Goal: Transaction & Acquisition: Purchase product/service

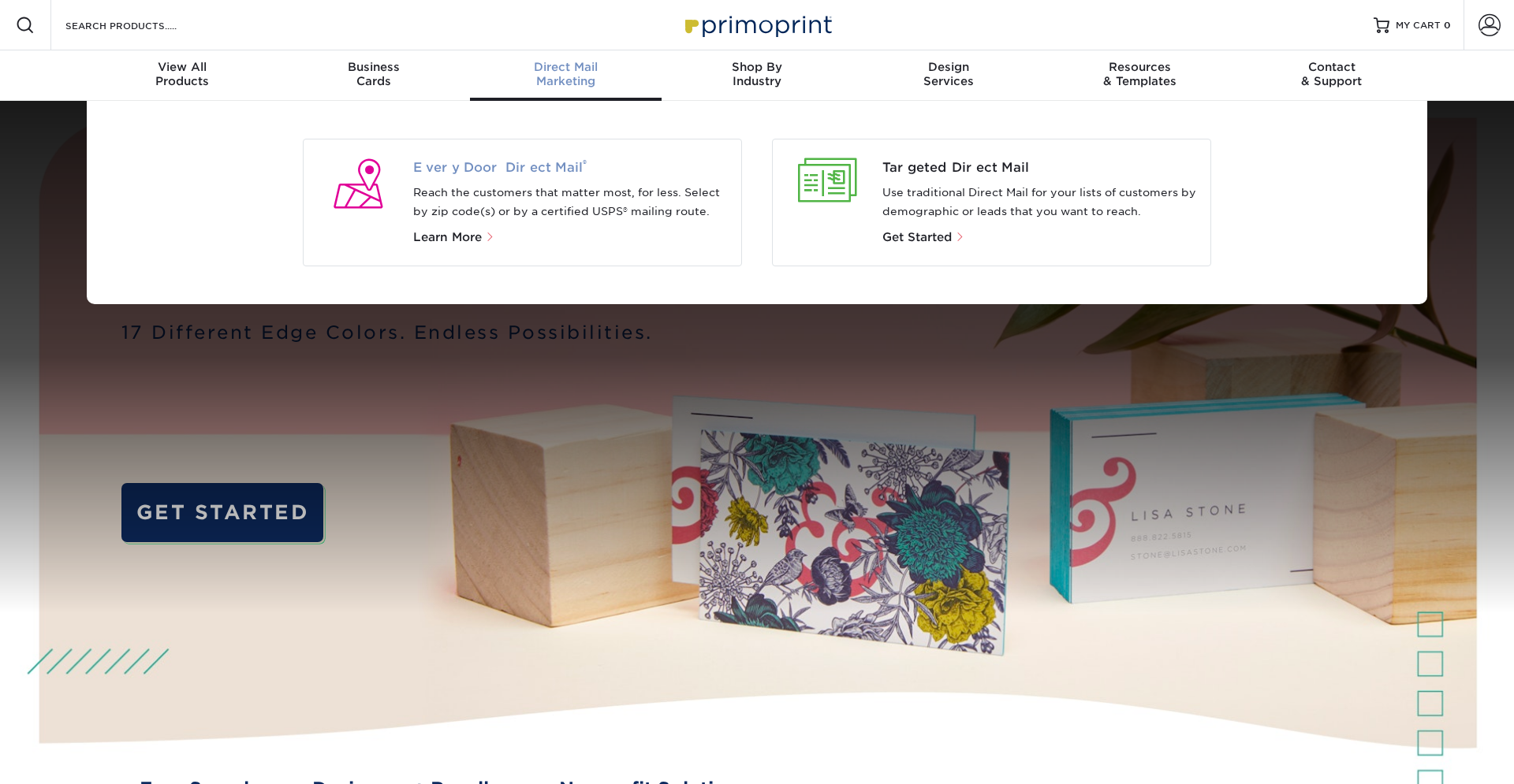
click at [482, 169] on span "Every Door Direct Mail ®" at bounding box center [571, 167] width 317 height 19
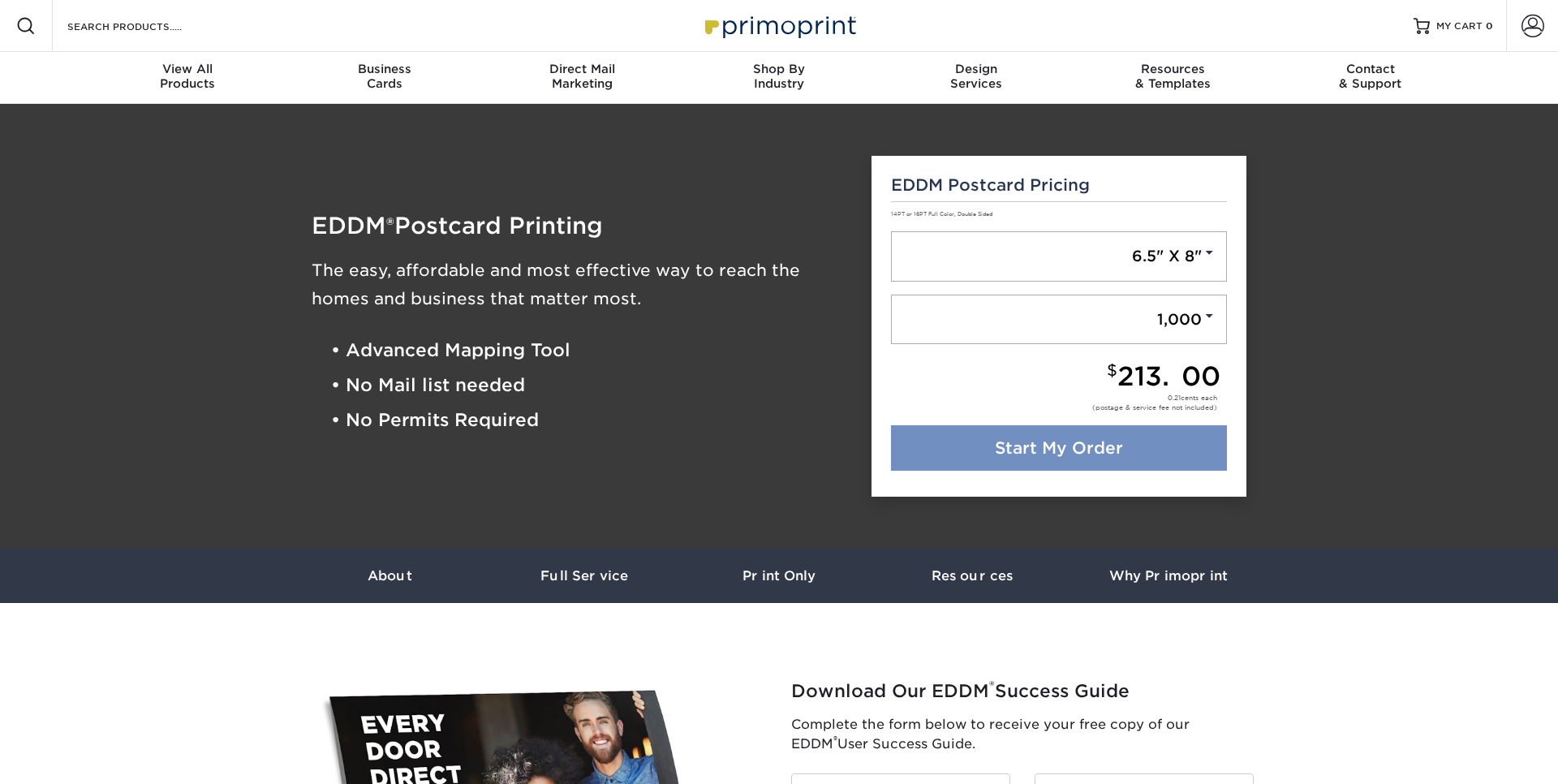
click at [1049, 436] on link "Start My Order" at bounding box center [1060, 447] width 337 height 45
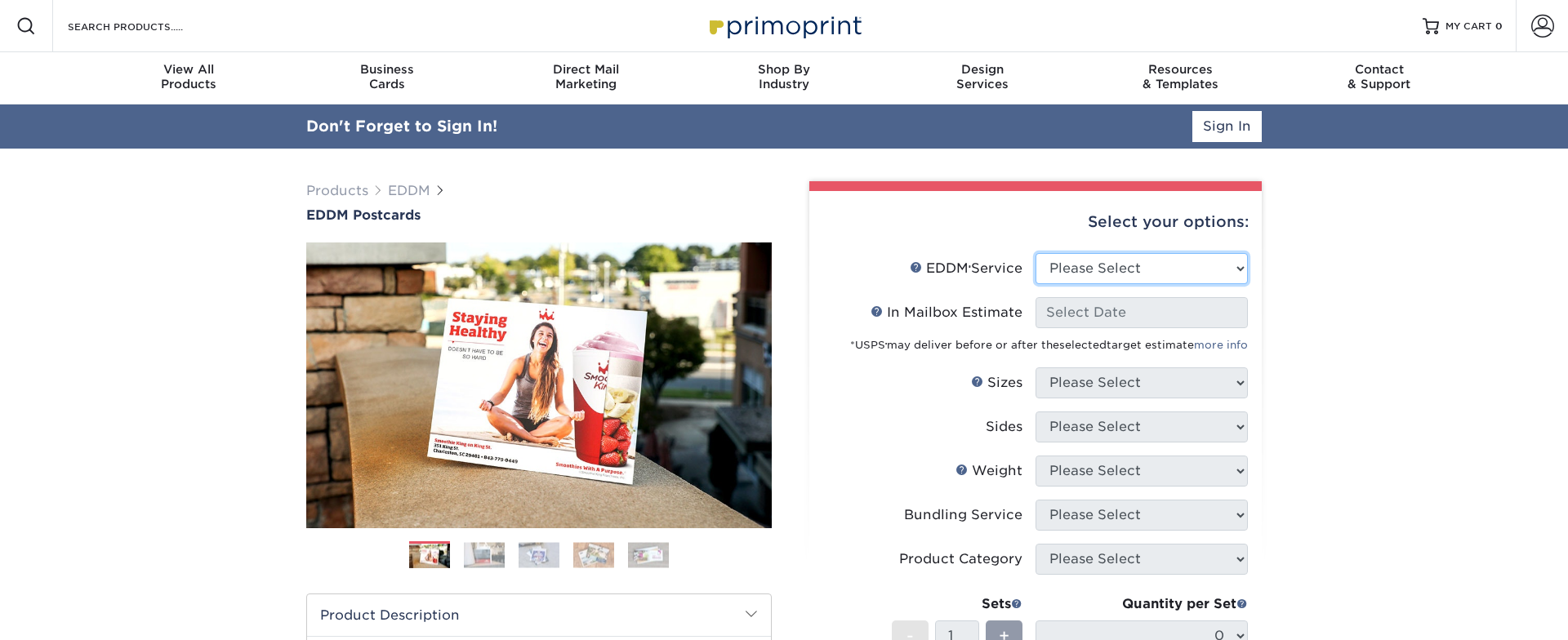
click at [1036, 253] on select "Please Select Full Service Print Only" at bounding box center [1142, 268] width 212 height 31
select select "full_service"
click option "Full Service" at bounding box center [0, 0] width 0 height 0
select select "-1"
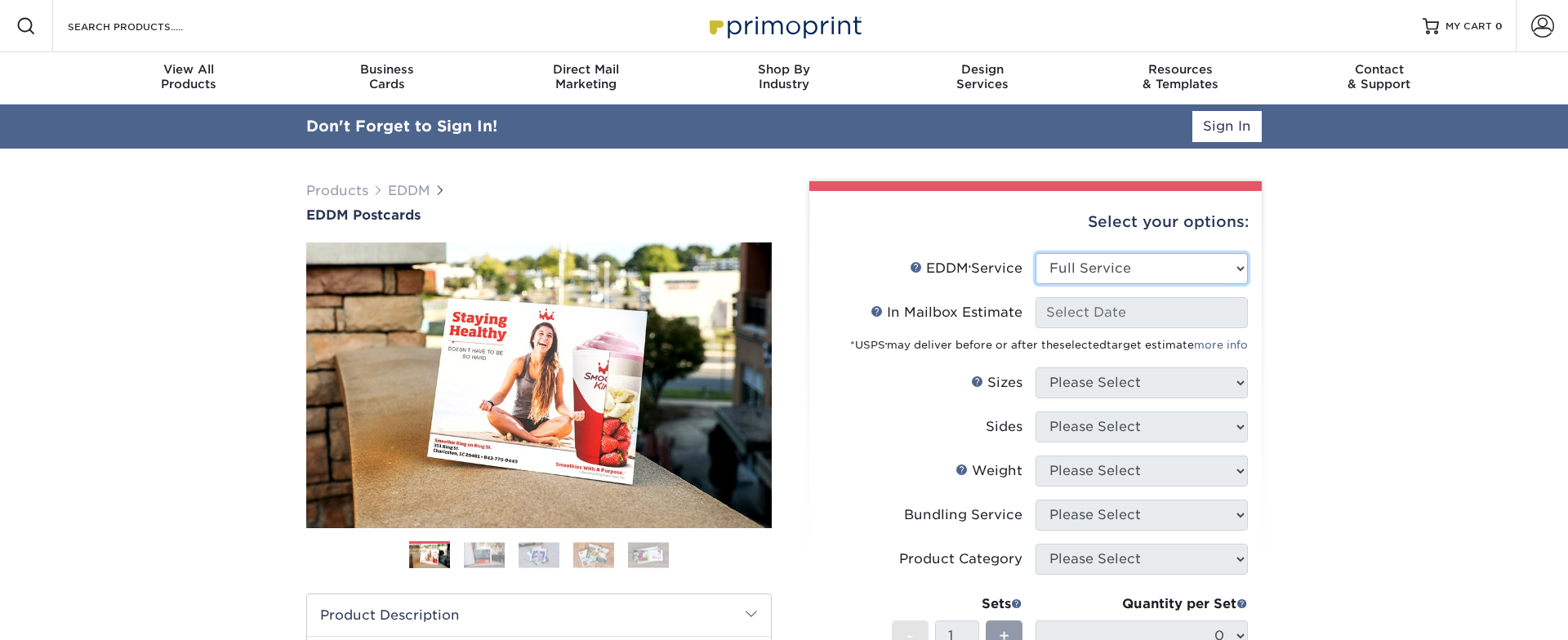
select select "-1"
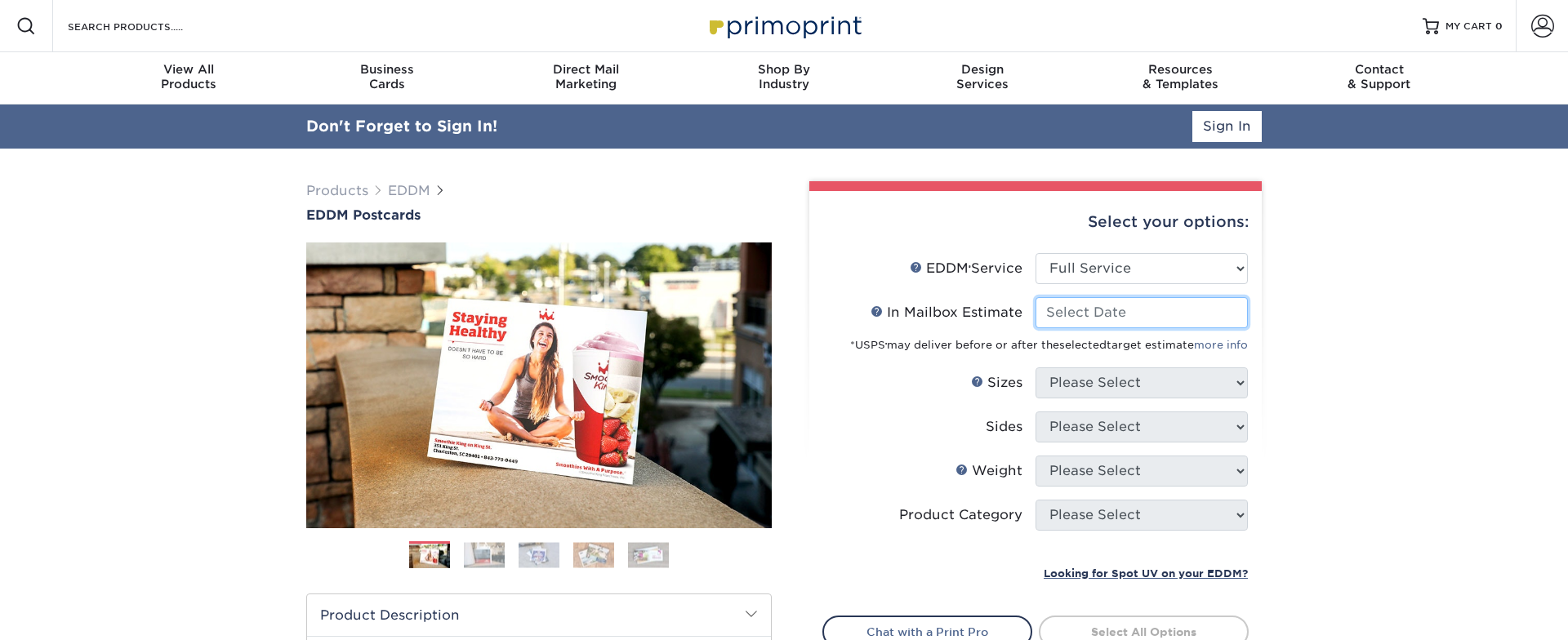
click at [1091, 323] on input "In Mailbox Estimate Help In Mailbox Estimate" at bounding box center [1142, 312] width 212 height 31
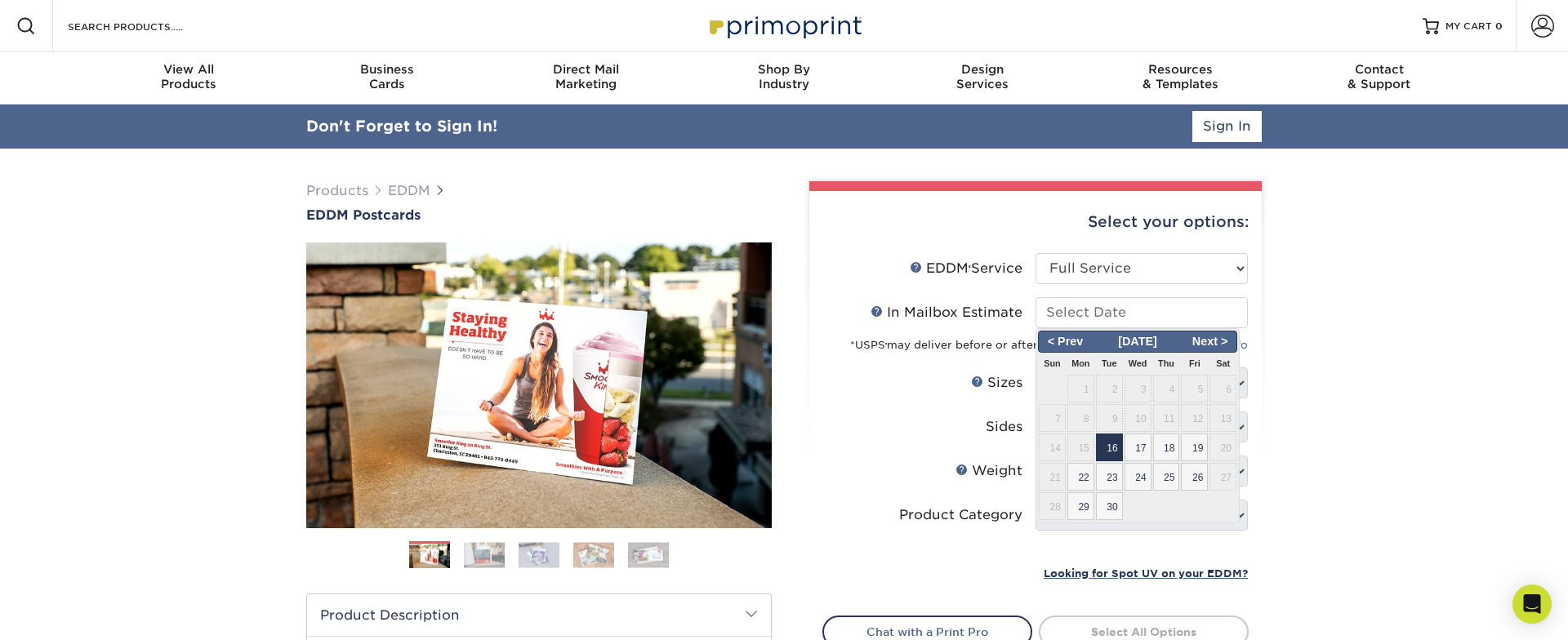
click at [1120, 446] on span "16" at bounding box center [1110, 448] width 27 height 28
type input "[DATE]"
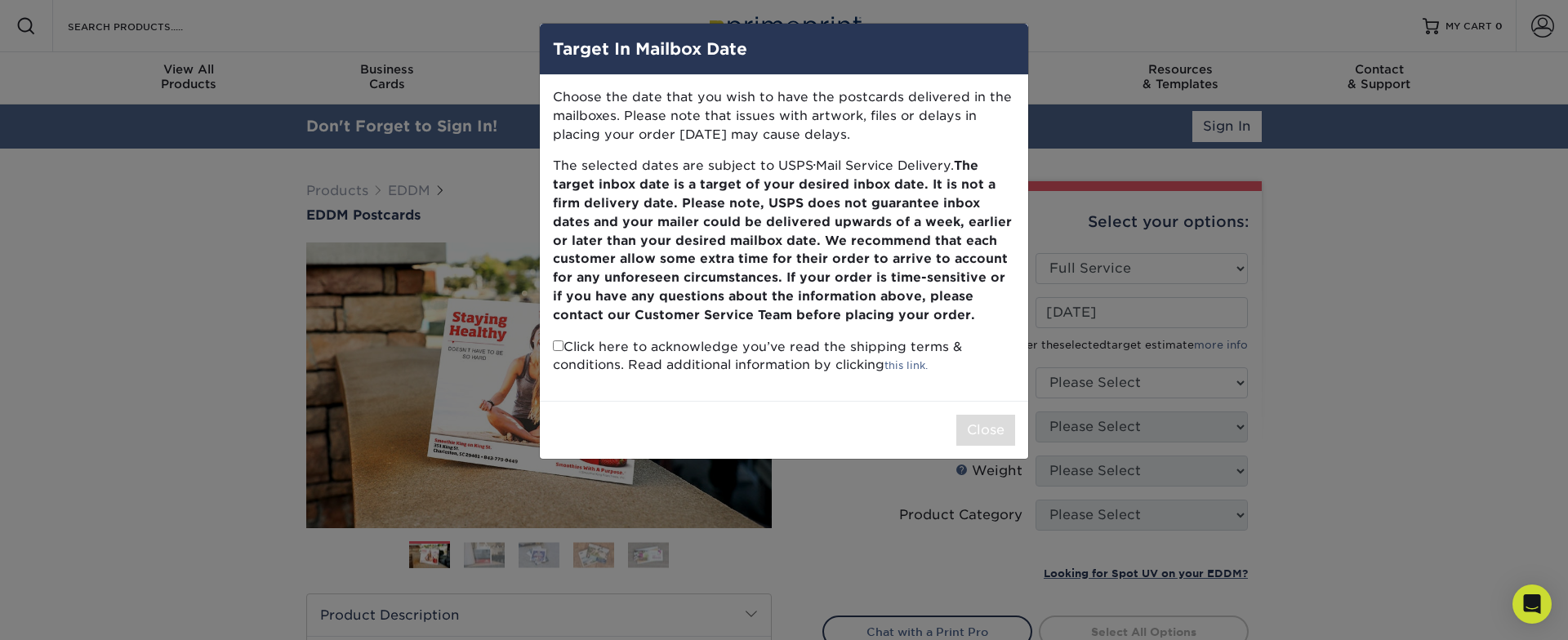
click at [561, 348] on input "checkbox" at bounding box center [558, 346] width 10 height 10
checkbox input "true"
click at [975, 434] on button "Close" at bounding box center [986, 429] width 59 height 31
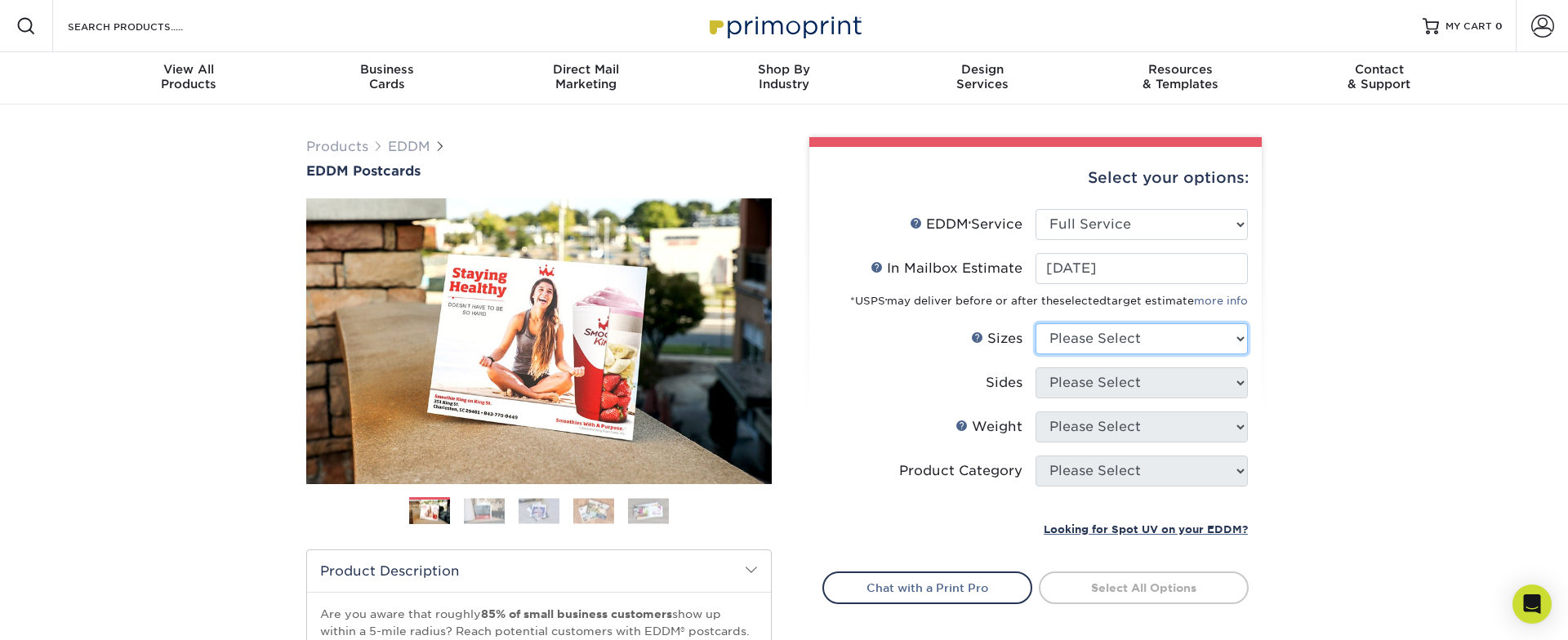
click at [1036, 323] on select "Please Select 4.5" x 12" 6" x 12" 6.5" x 8" 6.5" x 9" 6.5" x 12" 7" x 8.5" 8" x…" at bounding box center [1142, 338] width 212 height 31
select select "6.50x8.00"
click option "6.5" x 8"" at bounding box center [0, 0] width 0 height 0
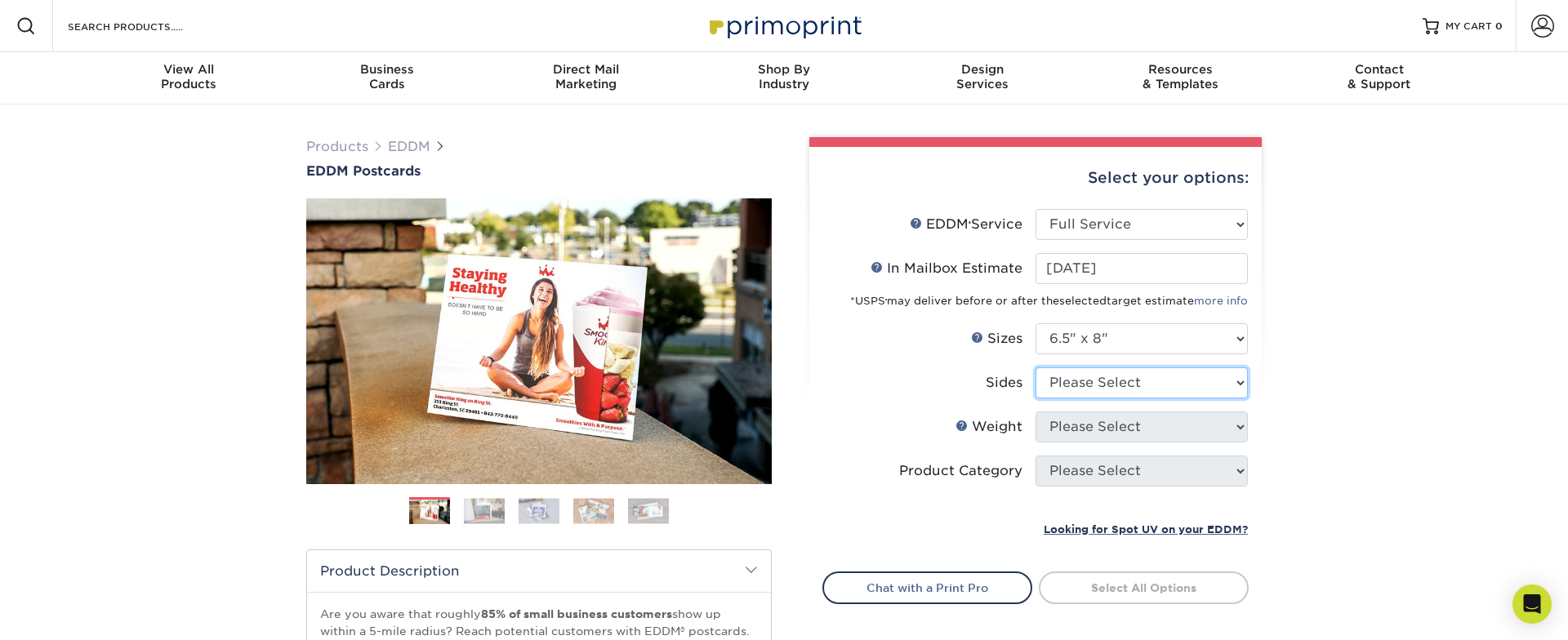
click at [1036, 368] on select "Please Select Print Both Sides Print Front Only" at bounding box center [1142, 383] width 212 height 31
select select "13abbda7-1d64-4f25-8bb2-c179b224825d"
click at [1036, 412] on select "Please Select" at bounding box center [1142, 427] width 212 height 31
select select "16PT"
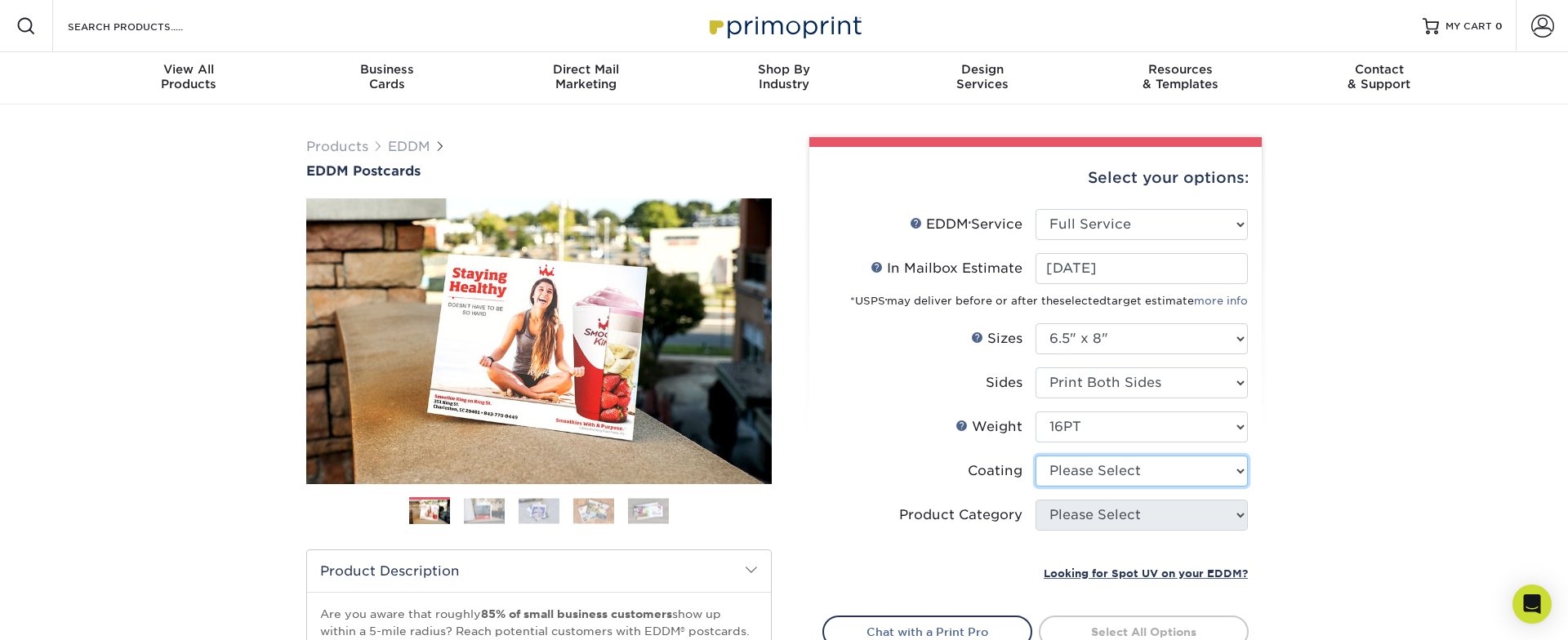
click at [1036, 456] on select at bounding box center [1142, 470] width 212 height 31
select select "121bb7b5-3b4d-429f-bd8d-bbf80e953313"
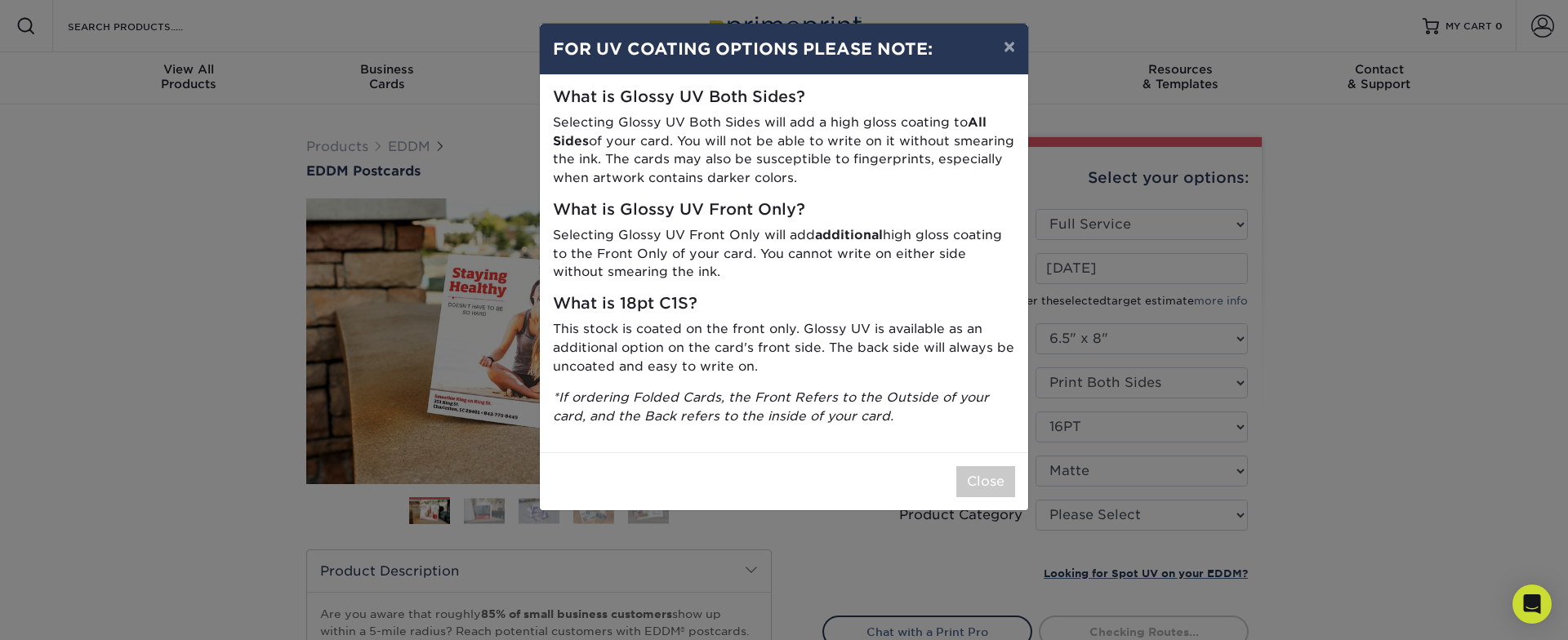
click at [1100, 521] on div "× FOR UV COATING OPTIONS PLEASE NOTE: What is Glossy UV Both Sides? Selecting G…" at bounding box center [784, 320] width 1568 height 640
drag, startPoint x: 1037, startPoint y: 496, endPoint x: 1009, endPoint y: 481, distance: 31.8
click at [1036, 495] on div "× FOR UV COATING OPTIONS PLEASE NOTE: What is Glossy UV Both Sides? Selecting G…" at bounding box center [784, 320] width 1568 height 640
click at [1007, 481] on button "Close" at bounding box center [986, 482] width 59 height 31
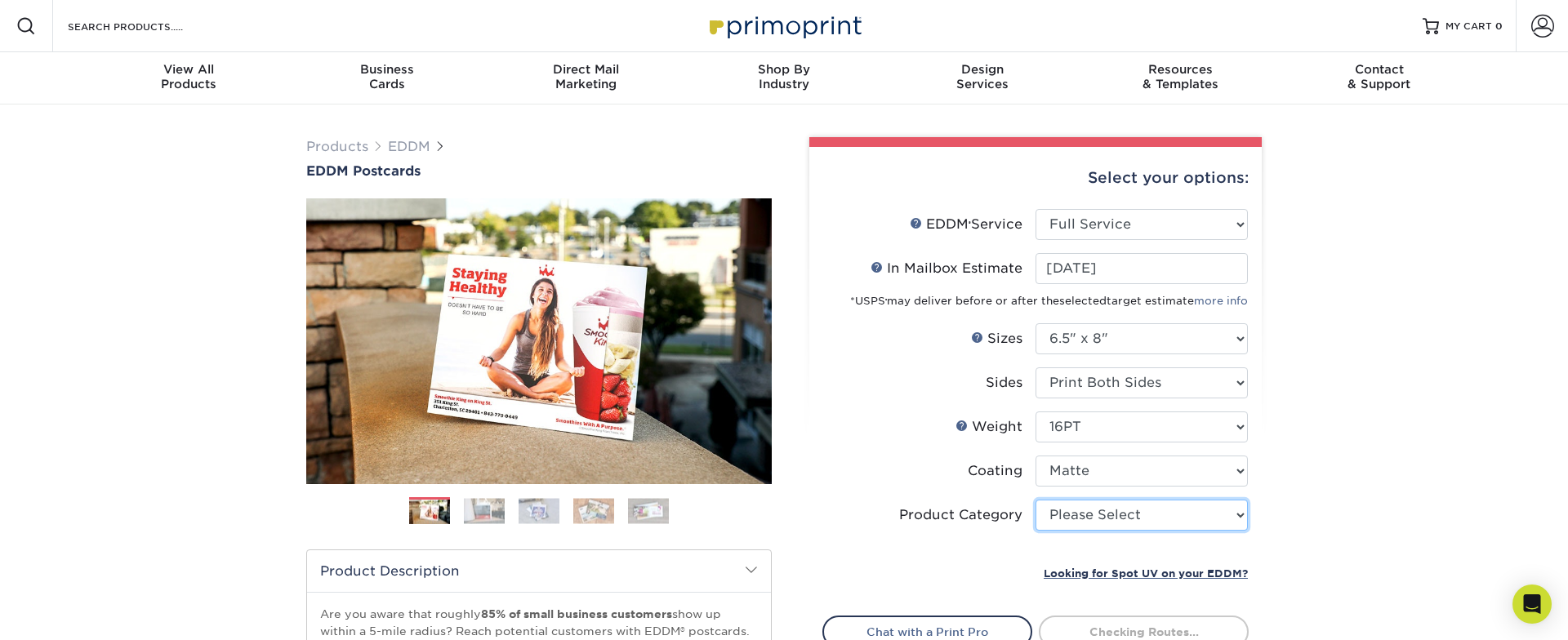
click at [1036, 500] on select "Please Select Postcards" at bounding box center [1142, 515] width 212 height 31
select select "9b7272e0-d6c8-4c3c-8e97-d3a1bcdab858"
click option "Postcards" at bounding box center [0, 0] width 0 height 0
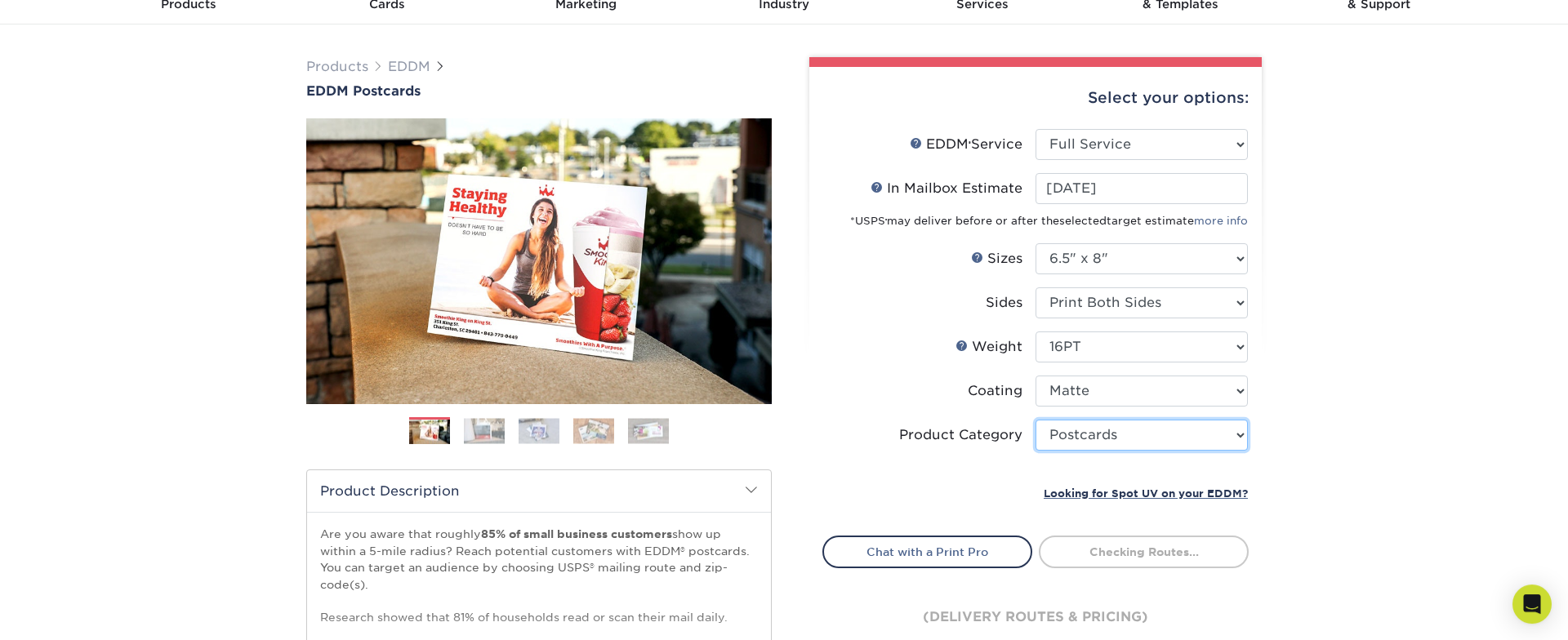
scroll to position [279, 0]
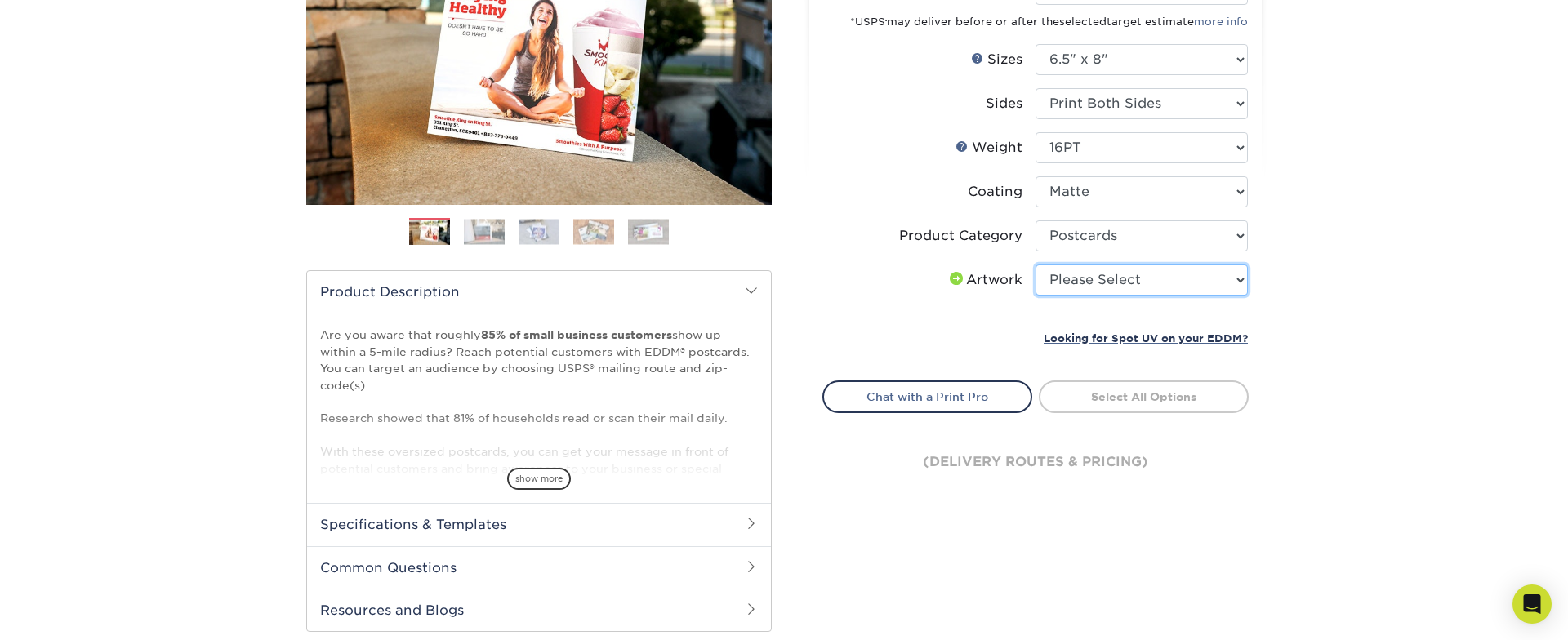
select select "upload"
click option "I will upload files" at bounding box center [0, 0] width 0 height 0
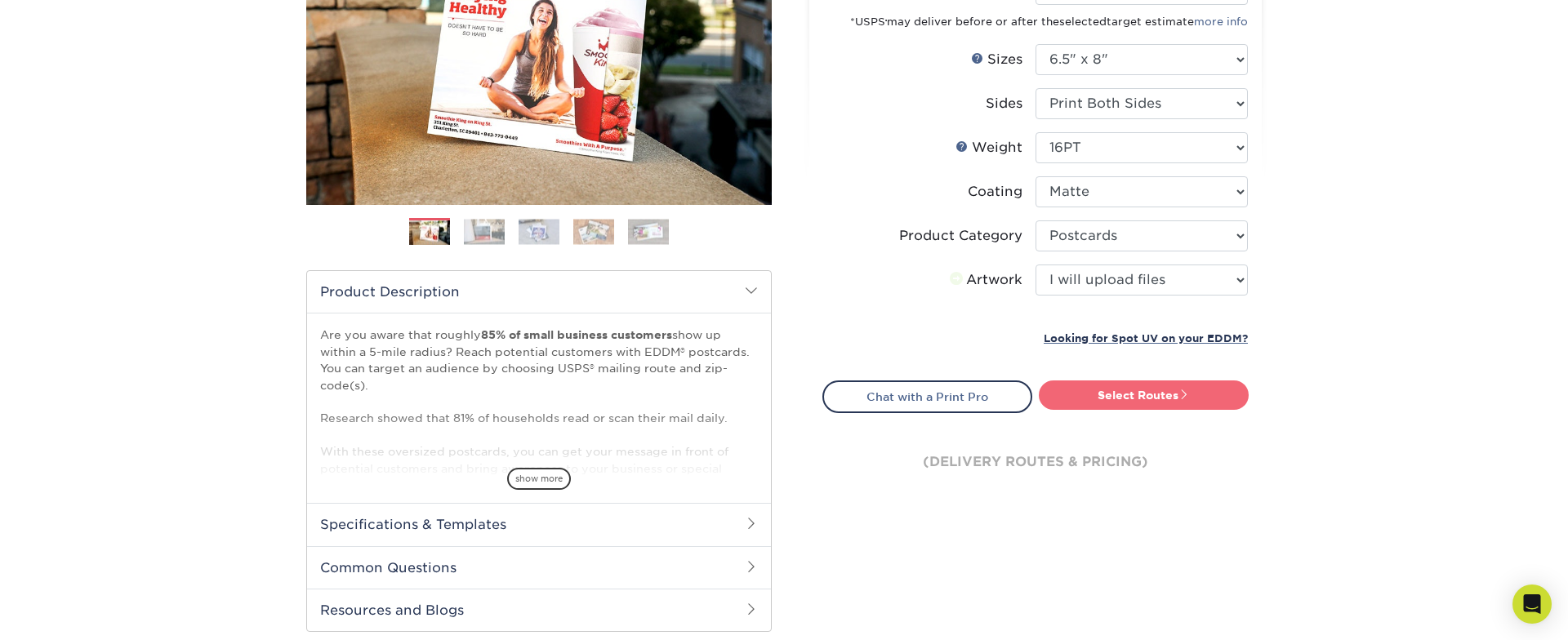
click at [1132, 393] on link "Select Routes" at bounding box center [1143, 396] width 210 height 30
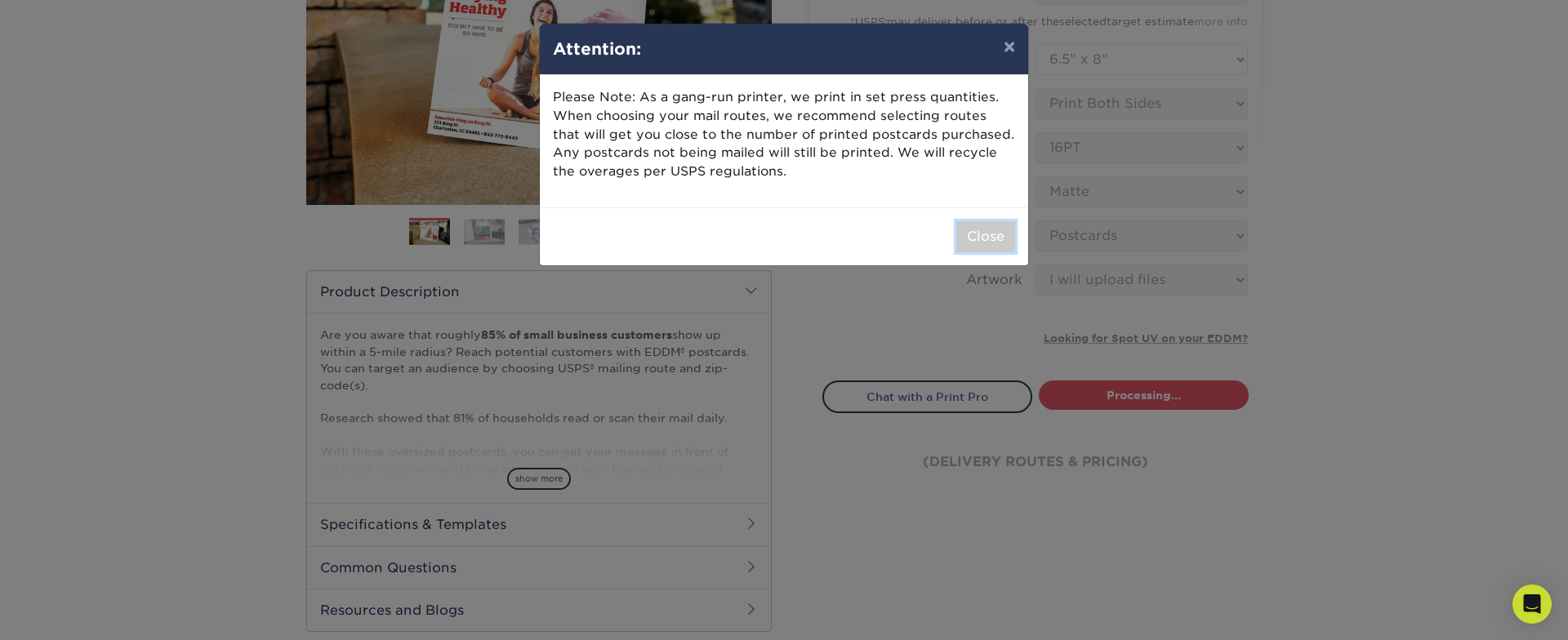
click at [989, 248] on button "Close" at bounding box center [986, 237] width 59 height 31
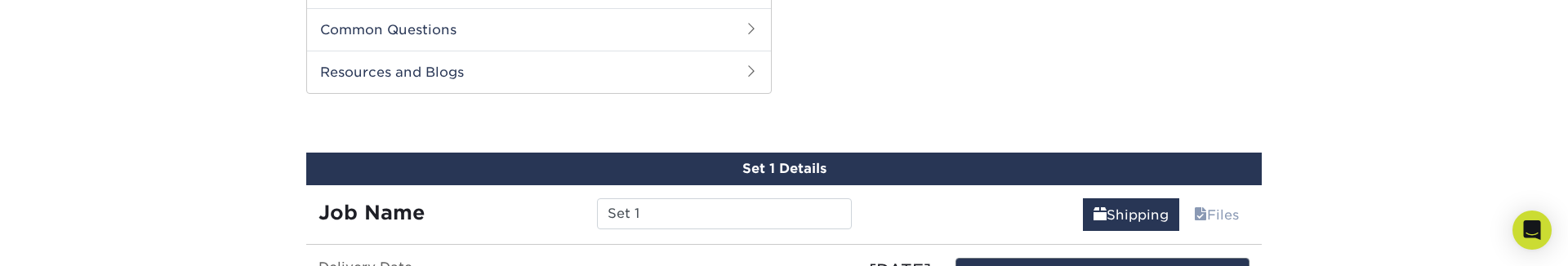
scroll to position [744, 0]
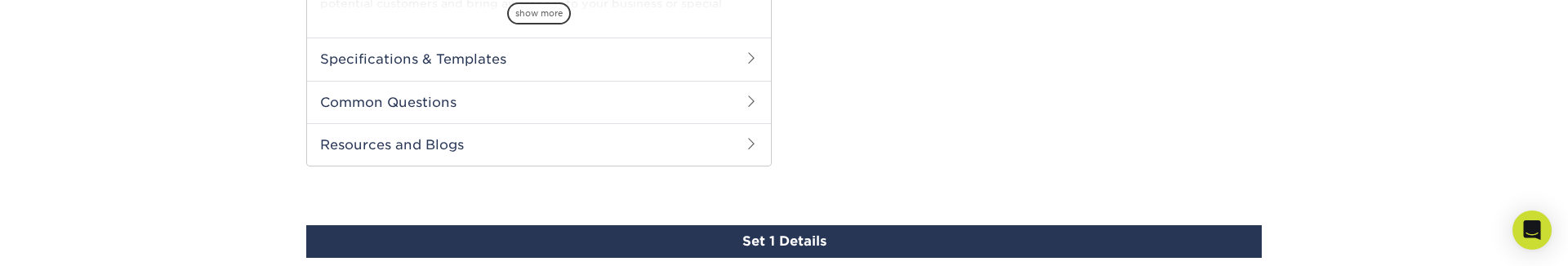
click at [268, 142] on div "Products EDDM EDDM Postcards Previous Next" at bounding box center [784, 9] width 1568 height 1297
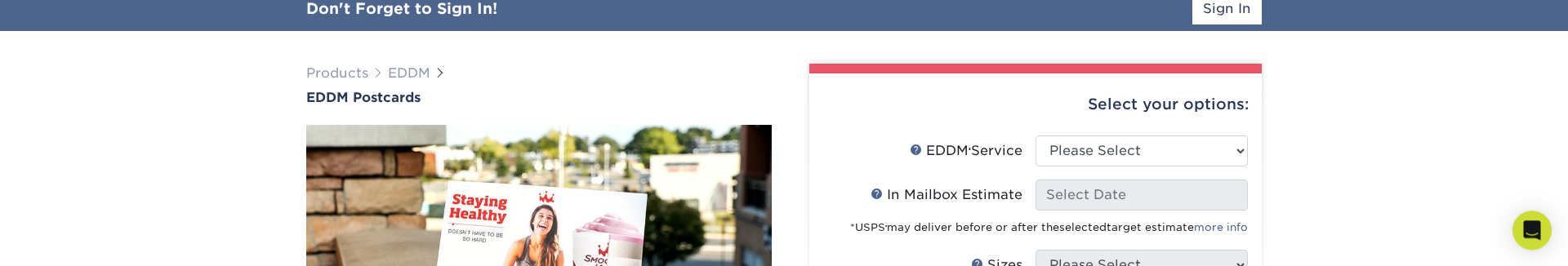
scroll to position [186, 0]
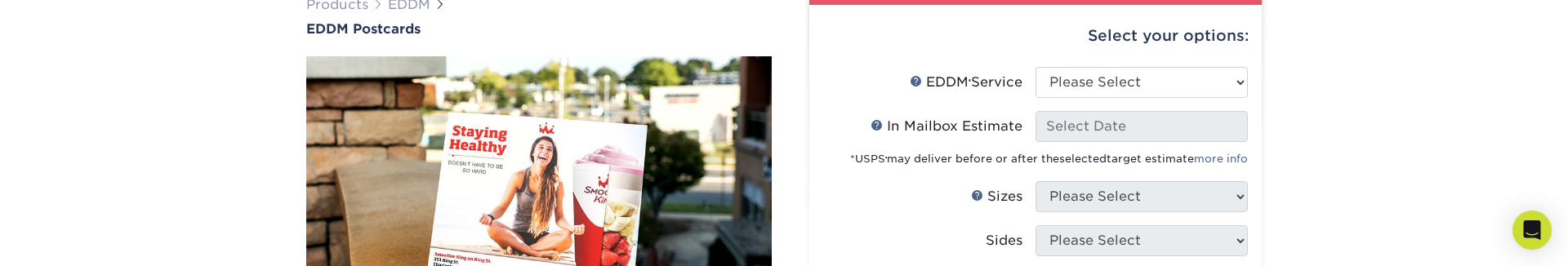
drag, startPoint x: 1116, startPoint y: 98, endPoint x: 1116, endPoint y: 86, distance: 12.0
click at [1116, 96] on li "EDDM Service Help EDDM ® Service Please Select Full Service Print Only" at bounding box center [1036, 88] width 425 height 44
click at [1036, 67] on select "Please Select Full Service Print Only" at bounding box center [1142, 82] width 212 height 31
select select "full_service"
click option "Full Service" at bounding box center [0, 0] width 0 height 0
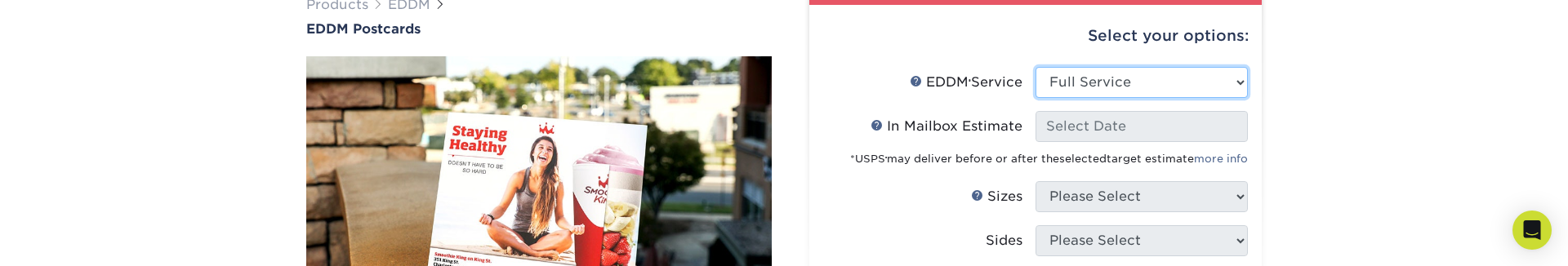
select select "-1"
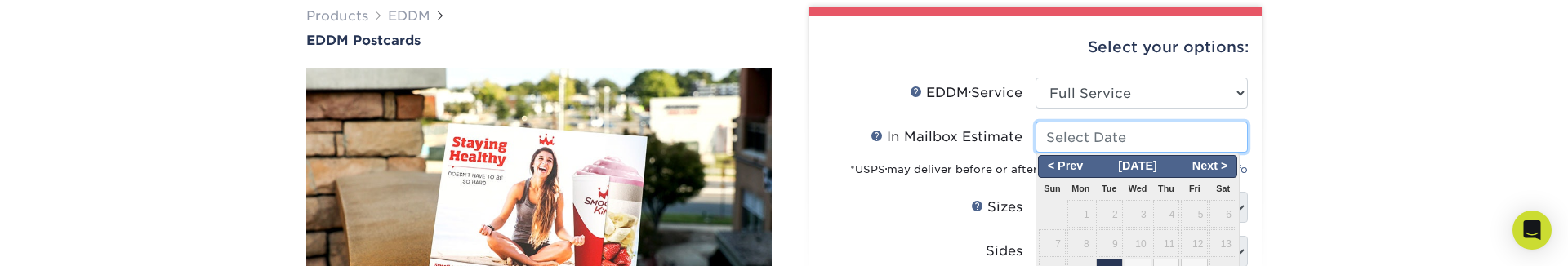
click at [1078, 136] on input "In Mailbox Estimate Help In Mailbox Estimate" at bounding box center [1142, 137] width 212 height 31
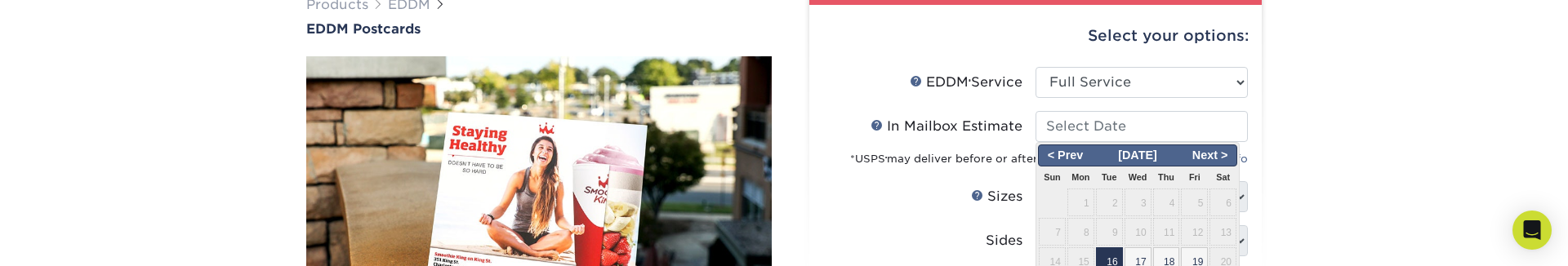
click at [1116, 257] on span "16" at bounding box center [1110, 261] width 27 height 28
type input "[DATE]"
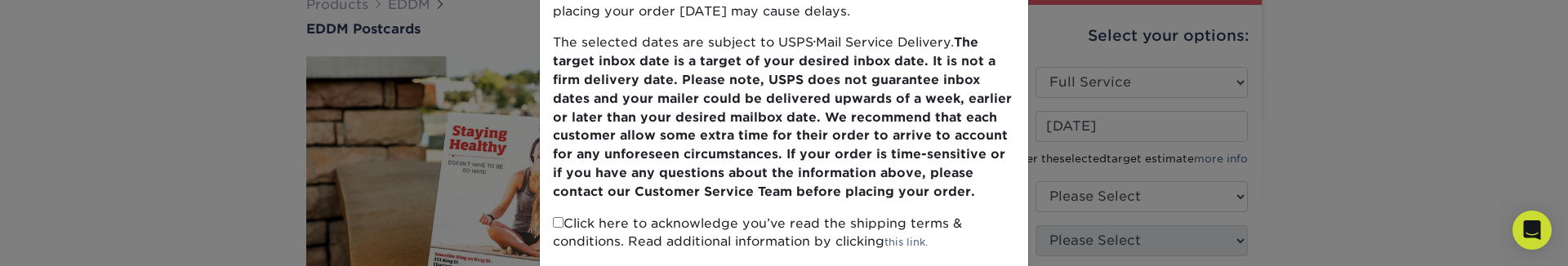
scroll to position [216, 0]
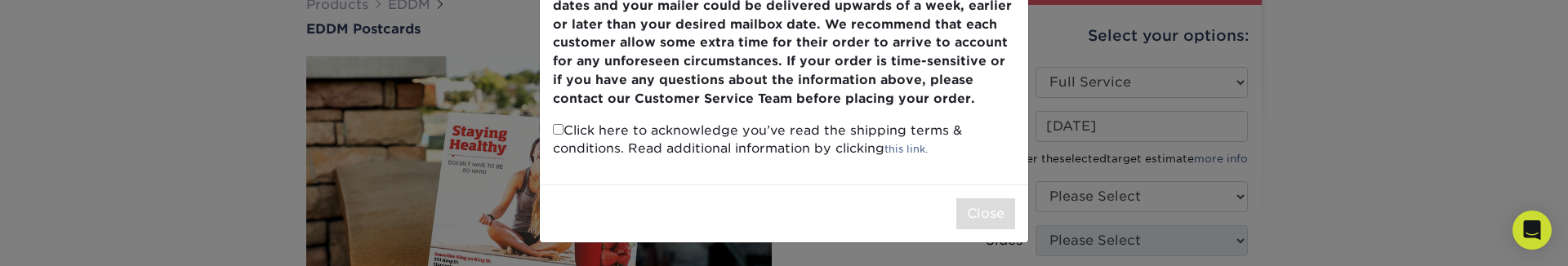
click at [566, 136] on p "Click here to acknowledge you’ve read the shipping terms & conditions. Read add…" at bounding box center [784, 140] width 462 height 37
click at [564, 134] on input "checkbox" at bounding box center [558, 128] width 10 height 10
checkbox input "true"
click at [988, 212] on button "Close" at bounding box center [986, 213] width 59 height 31
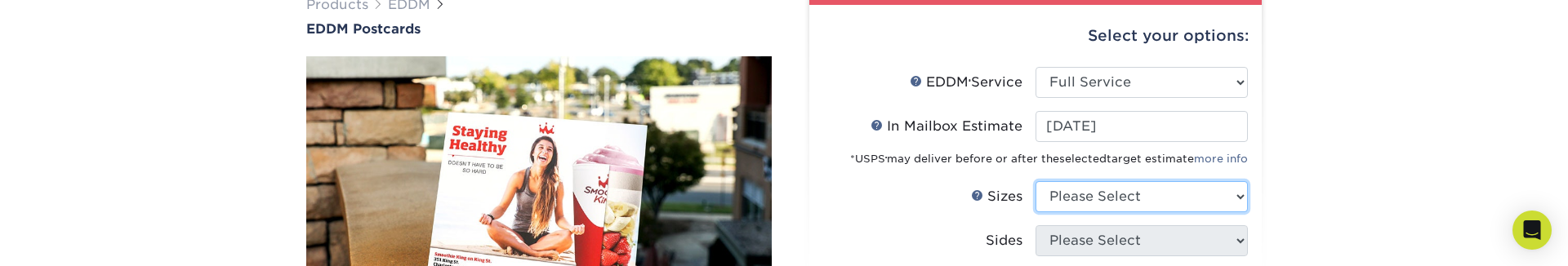
click at [1036, 181] on select "Please Select 4.5" x 12" 6" x 12" 6.5" x 8" 6.5" x 9" 6.5" x 12" 7" x 8.5" 8" x…" at bounding box center [1142, 196] width 212 height 31
select select "6.50x8.00"
click option "6.5" x 8"" at bounding box center [0, 0] width 0 height 0
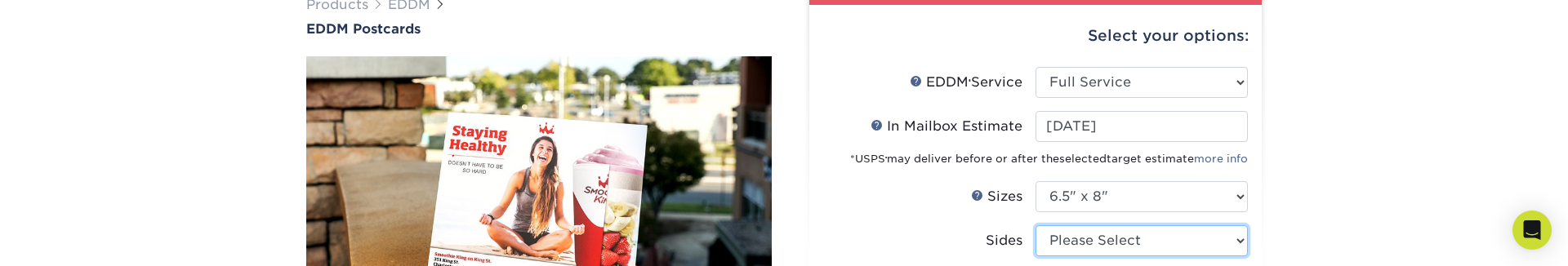
click at [1036, 225] on select "Please Select Print Both Sides Print Front Only" at bounding box center [1142, 240] width 212 height 31
select select "13abbda7-1d64-4f25-8bb2-c179b224825d"
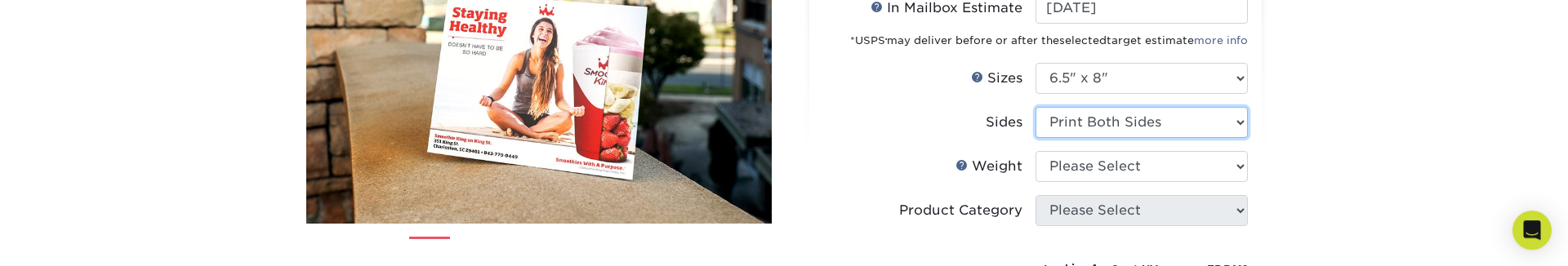
scroll to position [327, 0]
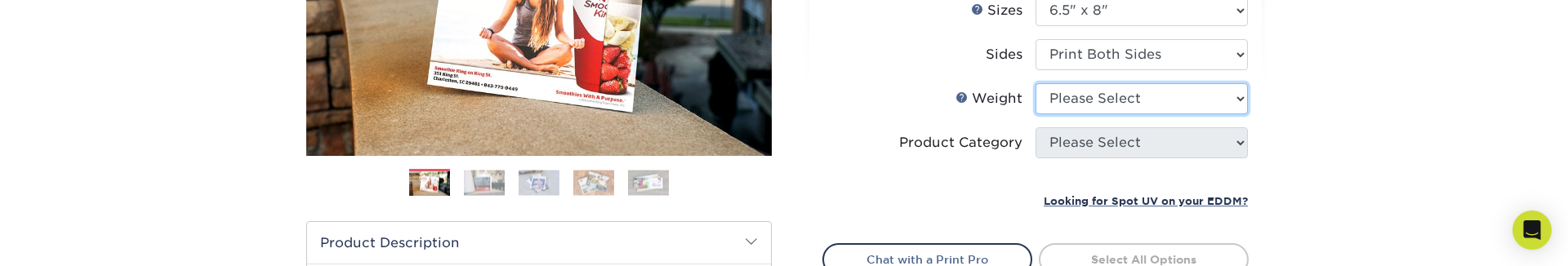
click at [1036, 83] on select "Please Select 16PT 14PT" at bounding box center [1142, 98] width 212 height 31
select select "16PT"
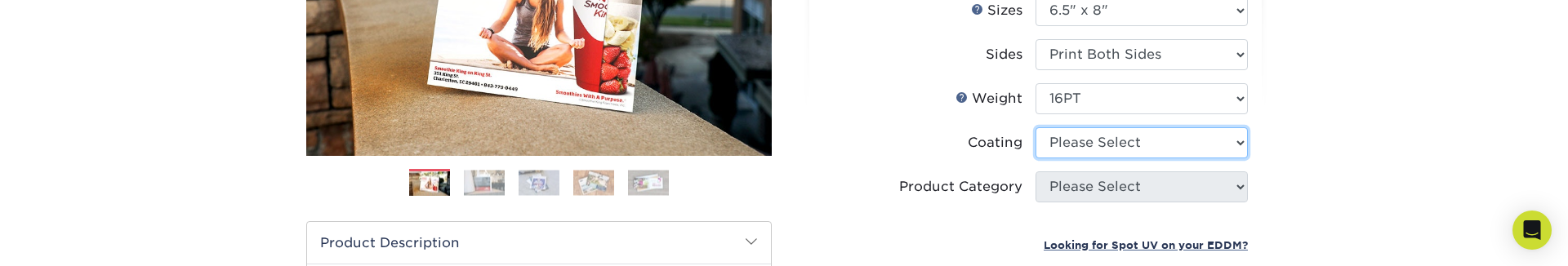
click at [1036, 127] on select at bounding box center [1142, 142] width 212 height 31
select select "121bb7b5-3b4d-429f-bd8d-bbf80e953313"
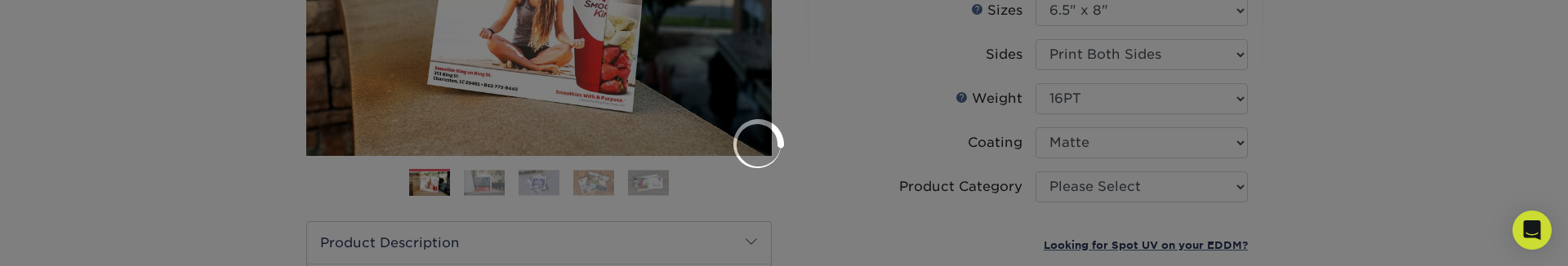
click at [1079, 191] on div at bounding box center [784, 133] width 1568 height 266
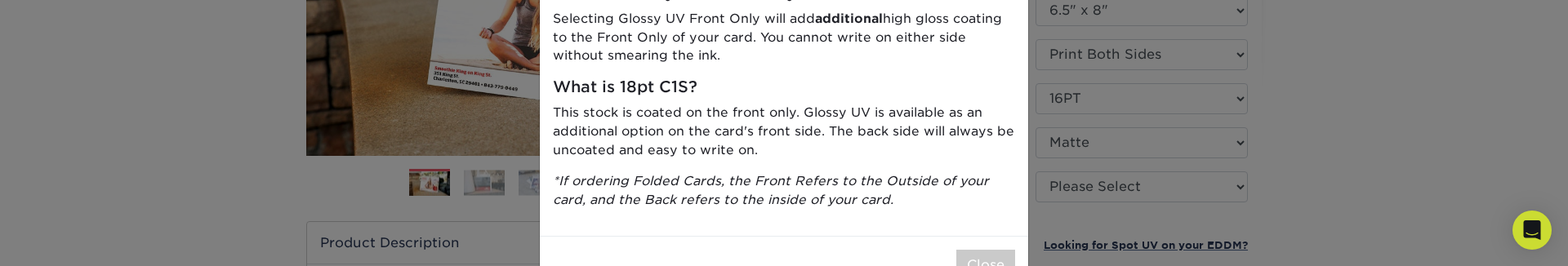
click at [1076, 186] on div "× FOR UV COATING OPTIONS PLEASE NOTE: What is Glossy UV Both Sides? Selecting G…" at bounding box center [784, 133] width 1568 height 266
click at [1071, 189] on div "× FOR UV COATING OPTIONS PLEASE NOTE: What is Glossy UV Both Sides? Selecting G…" at bounding box center [784, 133] width 1568 height 266
click at [1046, 232] on div "× FOR UV COATING OPTIONS PLEASE NOTE: What is Glossy UV Both Sides? Selecting G…" at bounding box center [784, 133] width 1568 height 266
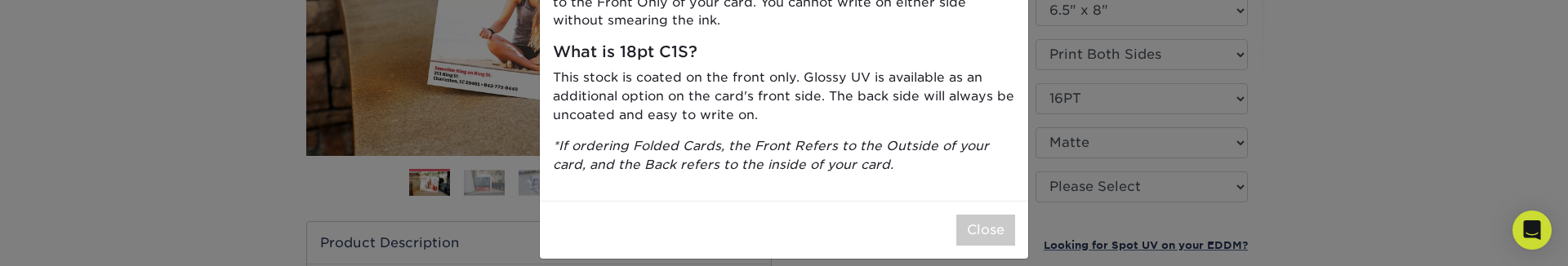
scroll to position [268, 0]
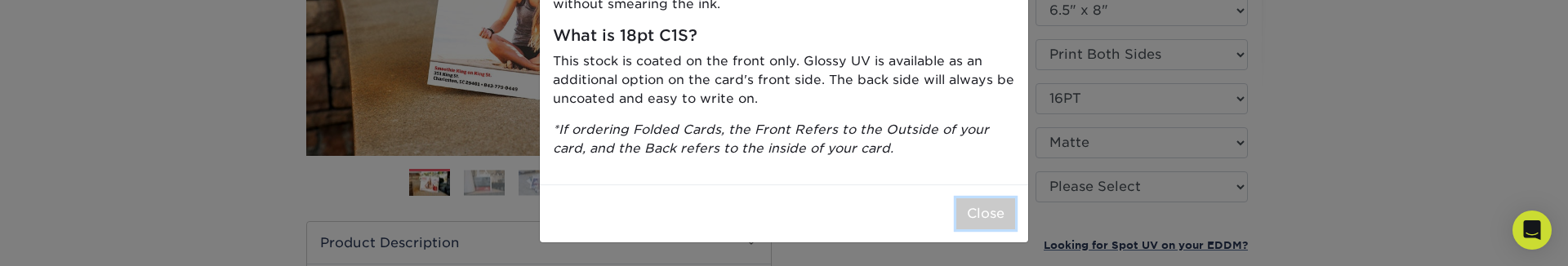
click at [973, 213] on button "Close" at bounding box center [986, 213] width 59 height 31
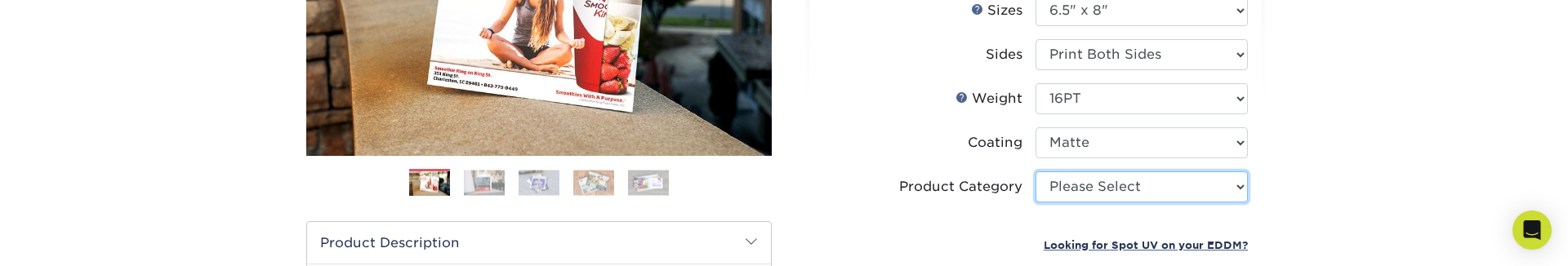
click at [1036, 171] on select "Please Select Postcards" at bounding box center [1142, 186] width 212 height 31
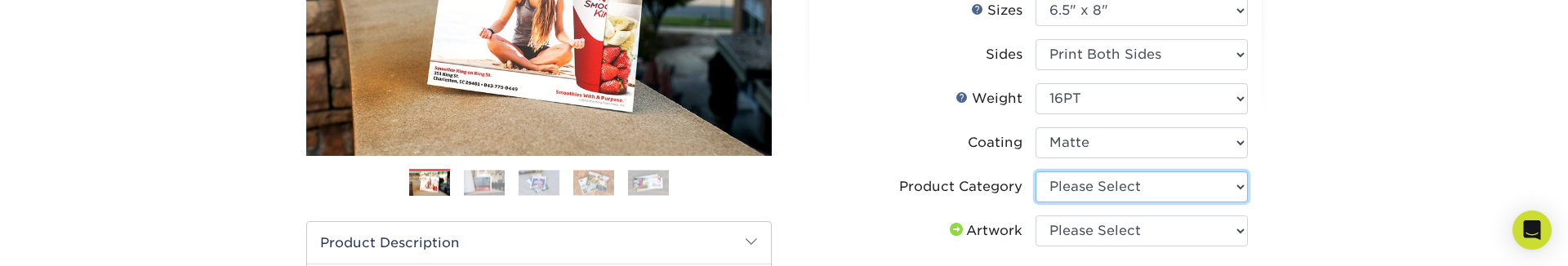
select select "9b7272e0-d6c8-4c3c-8e97-d3a1bcdab858"
click option "Postcards" at bounding box center [0, 0] width 0 height 0
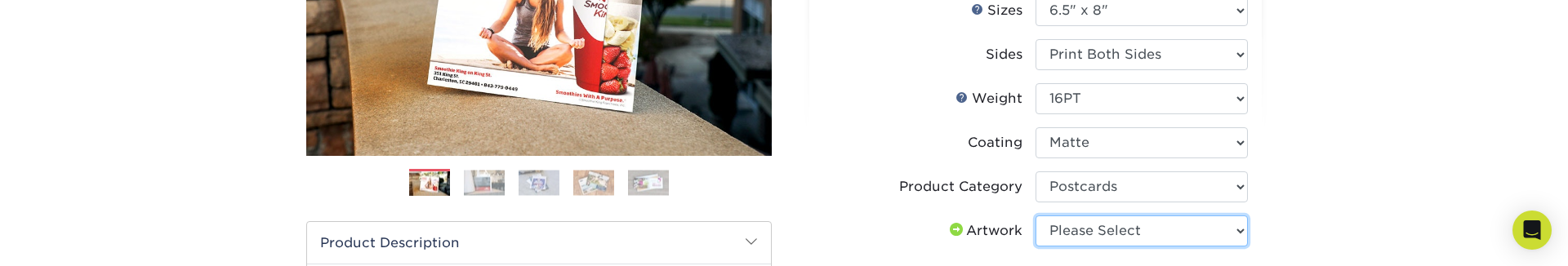
click at [1036, 215] on select "Please Select I will upload files I need a design - $150" at bounding box center [1142, 230] width 212 height 31
select select "upload"
click option "I will upload files" at bounding box center [0, 0] width 0 height 0
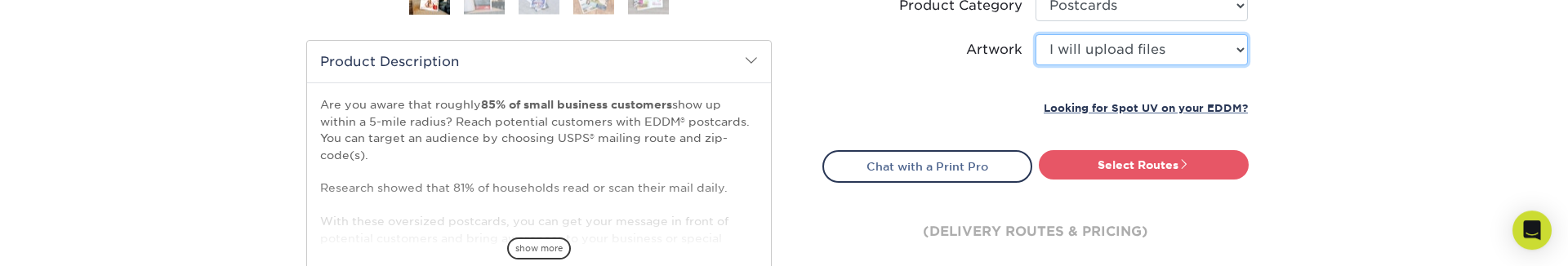
scroll to position [513, 0]
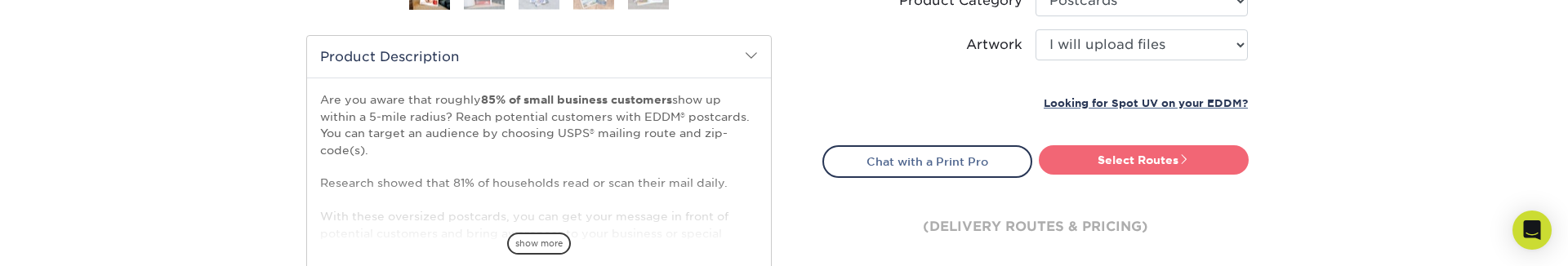
click at [1129, 158] on link "Select Routes" at bounding box center [1143, 160] width 210 height 30
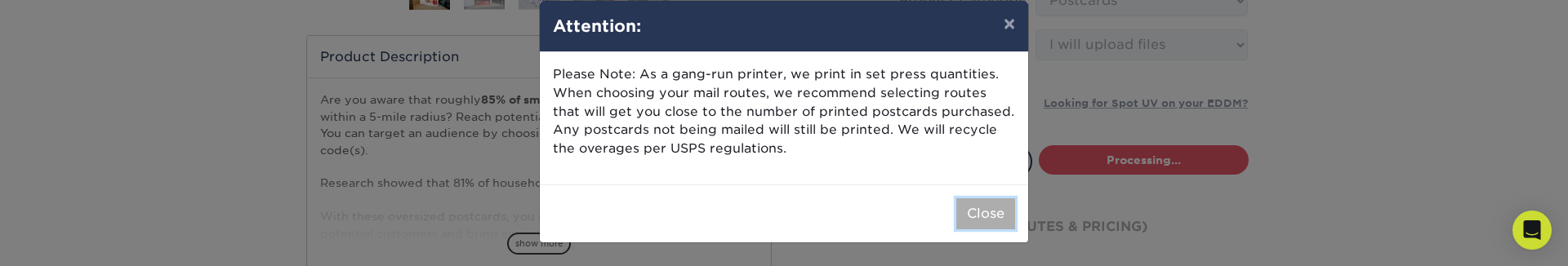
click at [973, 229] on button "Close" at bounding box center [986, 213] width 59 height 31
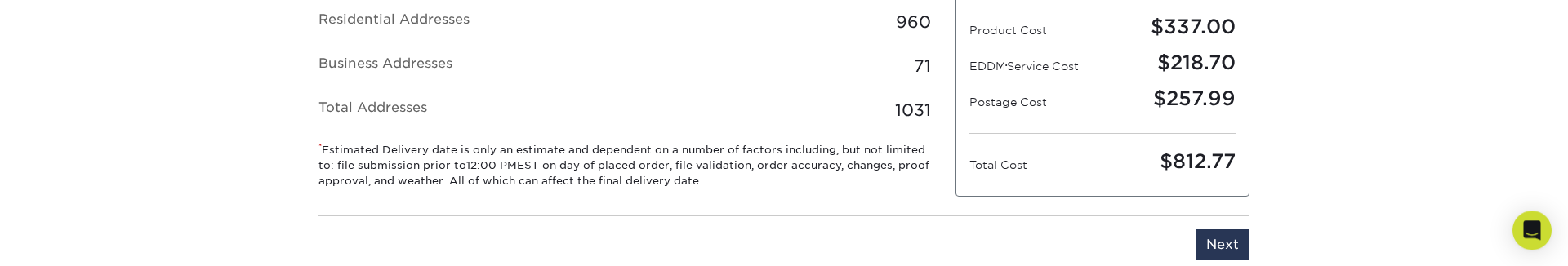
scroll to position [1201, 0]
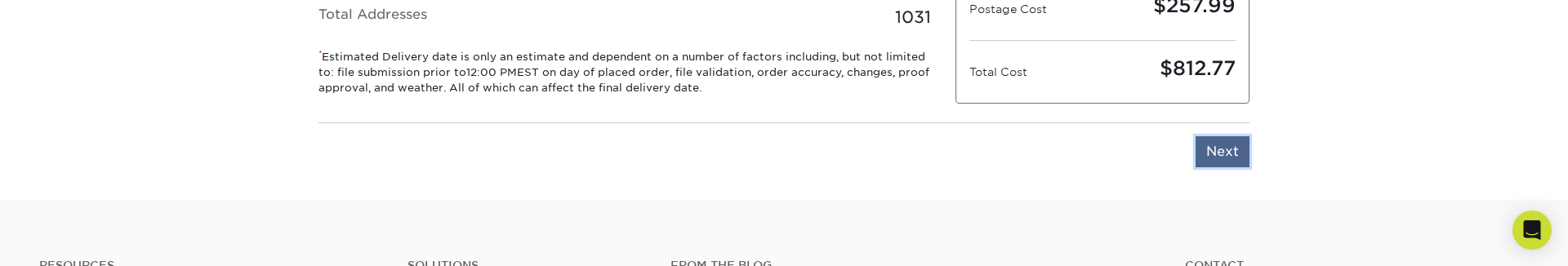
click at [1225, 161] on input "Next" at bounding box center [1222, 151] width 54 height 31
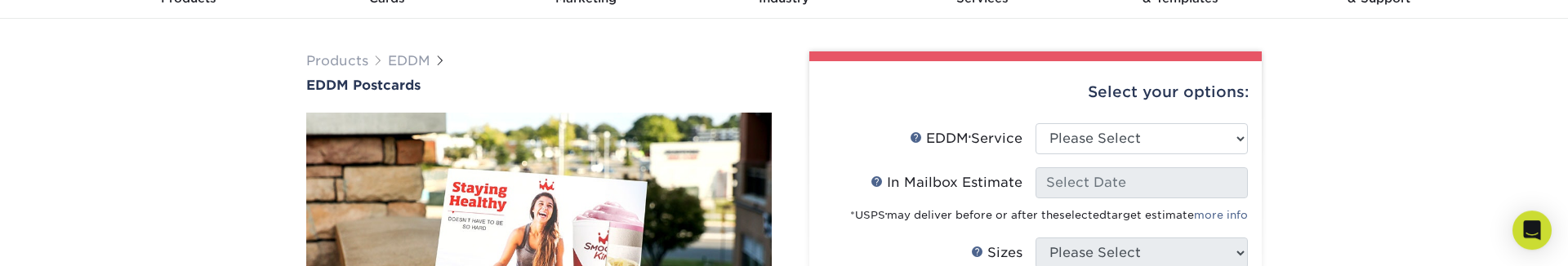
scroll to position [49, 0]
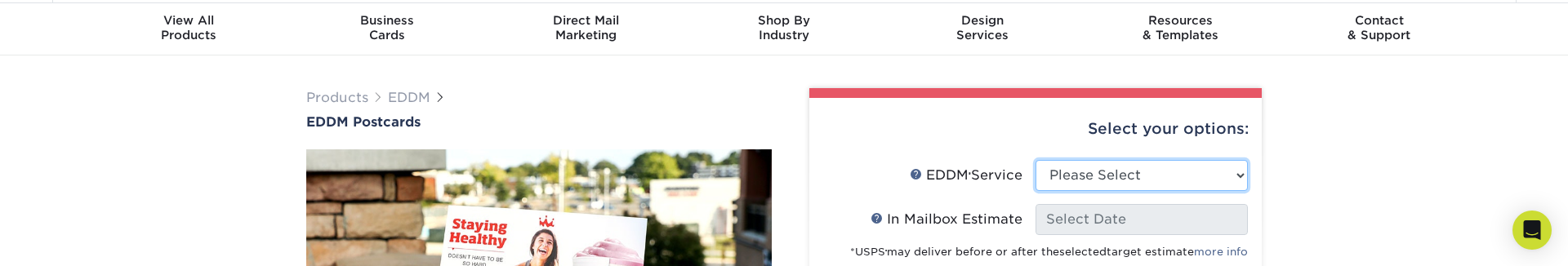
click at [1036, 160] on select "Please Select Full Service Print Only" at bounding box center [1142, 175] width 212 height 31
select select "full_service"
click option "Full Service" at bounding box center [0, 0] width 0 height 0
select select "-1"
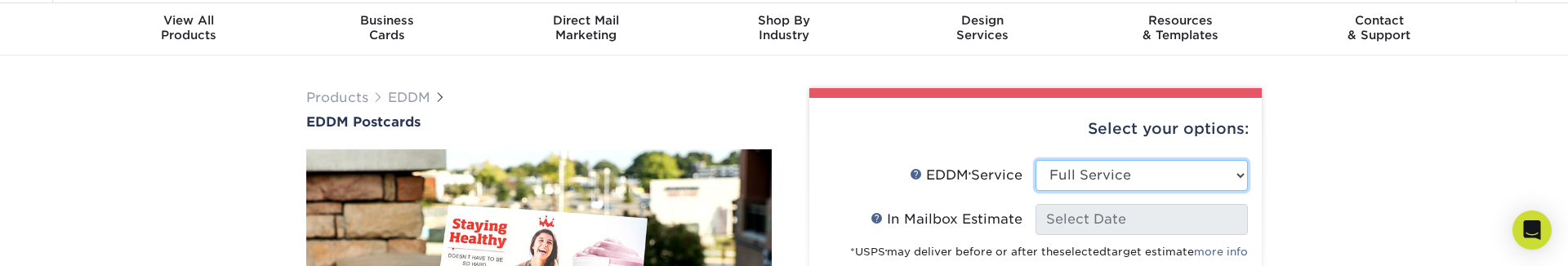
select select "-1"
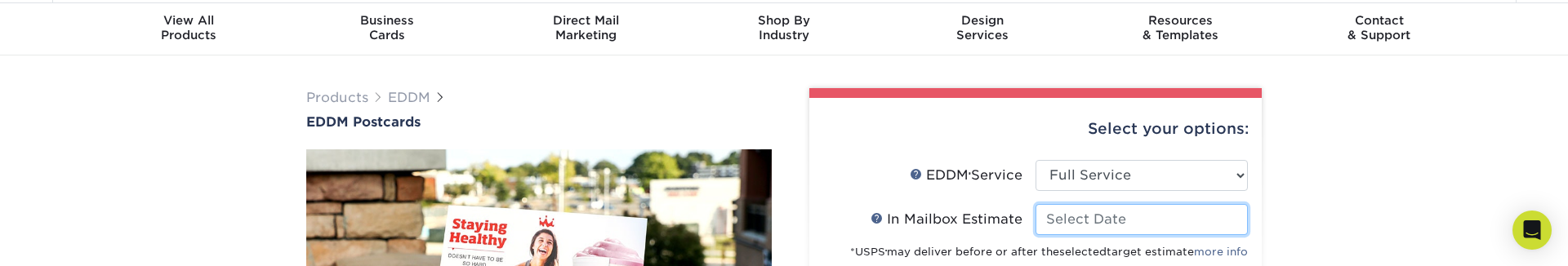
click at [1095, 220] on input "In Mailbox Estimate Help In Mailbox Estimate" at bounding box center [1142, 219] width 212 height 31
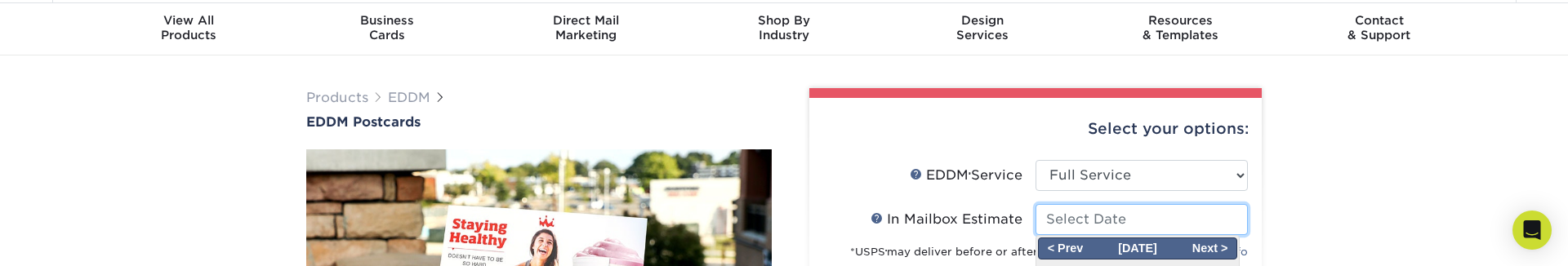
scroll to position [142, 0]
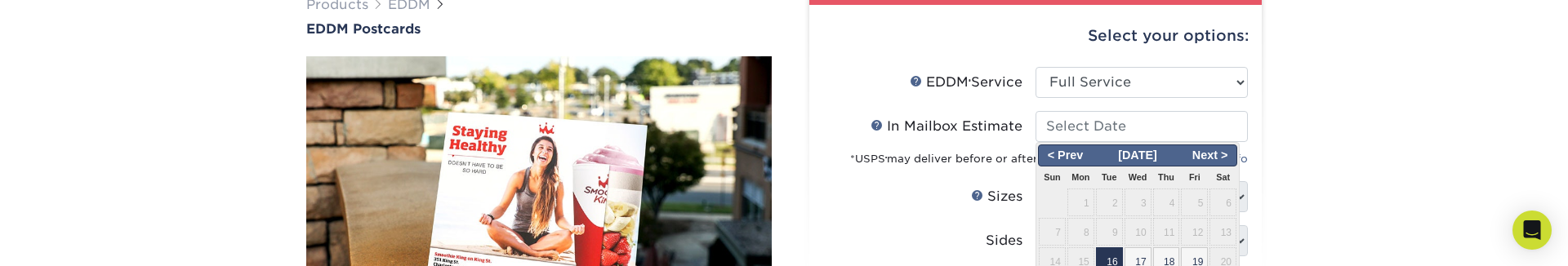
click at [1108, 252] on span "16" at bounding box center [1110, 261] width 27 height 28
type input "[DATE]"
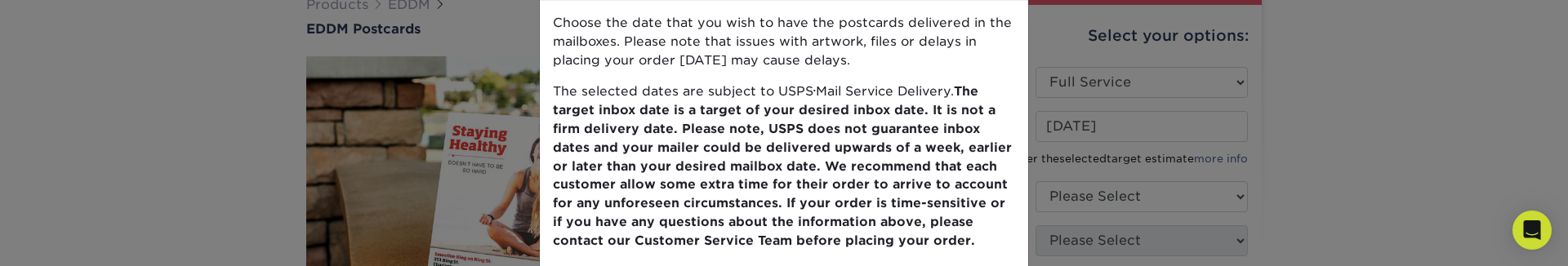
scroll to position [216, 0]
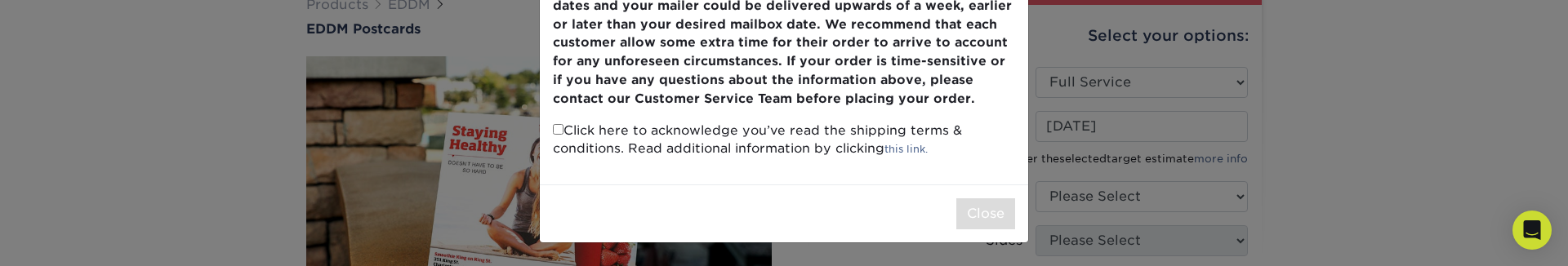
click at [565, 128] on p "Click here to acknowledge you’ve read the shipping terms & conditions. Read add…" at bounding box center [784, 140] width 462 height 37
click at [556, 133] on input "checkbox" at bounding box center [558, 128] width 10 height 10
checkbox input "true"
click at [990, 210] on button "Close" at bounding box center [986, 213] width 59 height 31
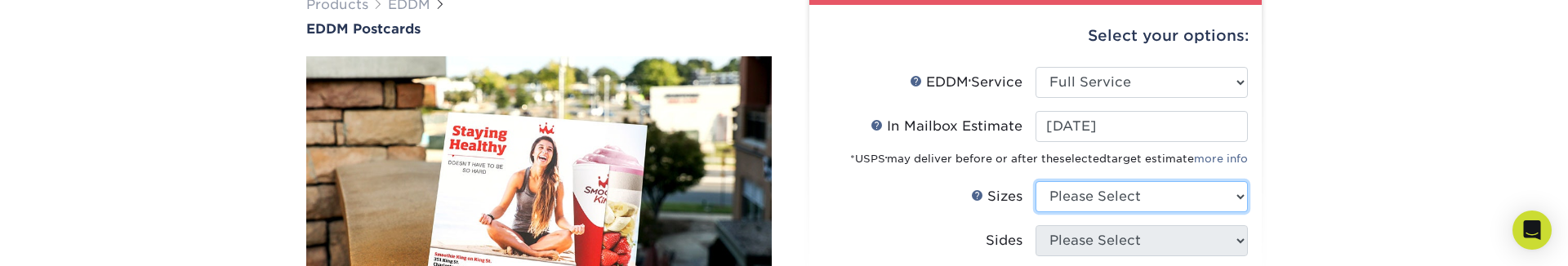
click at [1036, 181] on select "Please Select 4.5" x 12" 6" x 12" 6.5" x 8" 6.5" x 9" 6.5" x 12" 7" x 8.5" 8" x…" at bounding box center [1142, 196] width 212 height 31
select select "6.50x8.00"
click option "6.5" x 8"" at bounding box center [0, 0] width 0 height 0
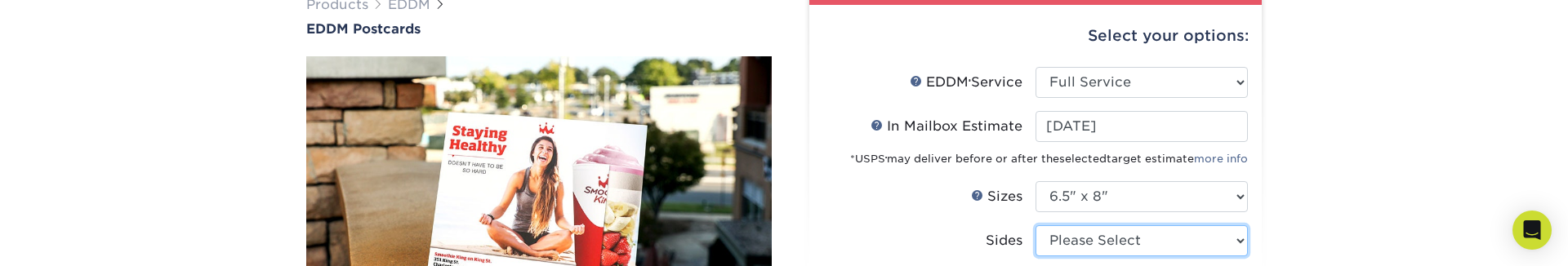
click at [1036, 225] on select "Please Select Print Both Sides Print Front Only" at bounding box center [1142, 240] width 212 height 31
select select "13abbda7-1d64-4f25-8bb2-c179b224825d"
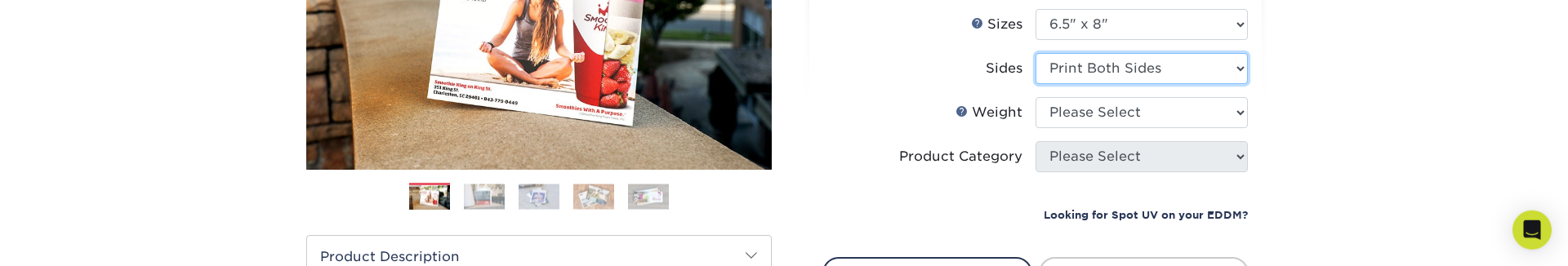
scroll to position [327, 0]
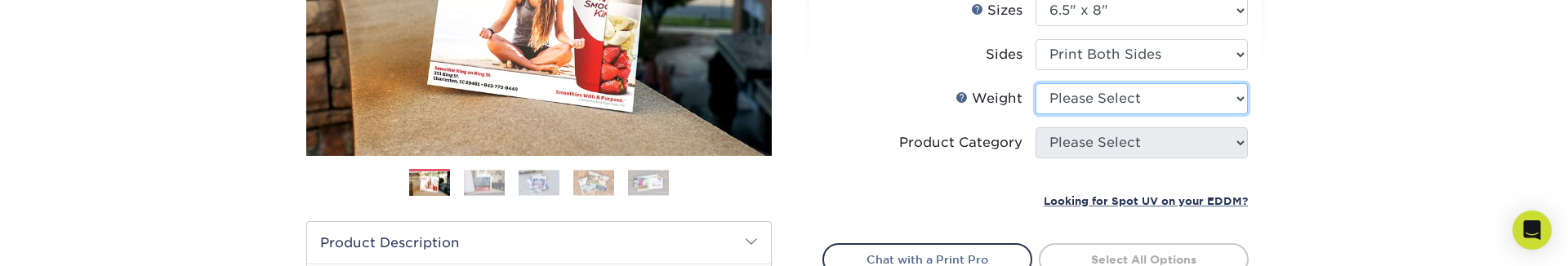
click at [1036, 83] on select "Please Select 16PT 14PT" at bounding box center [1142, 98] width 212 height 31
select select "16PT"
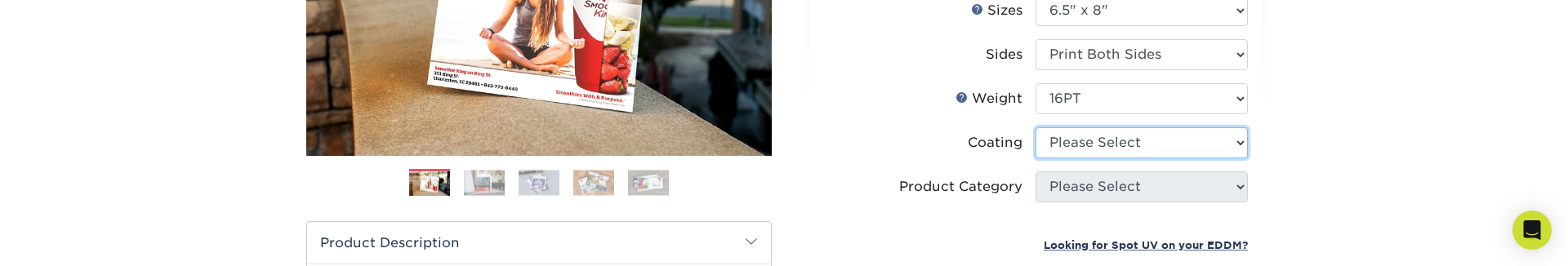
select select "121bb7b5-3b4d-429f-bd8d-bbf80e953313"
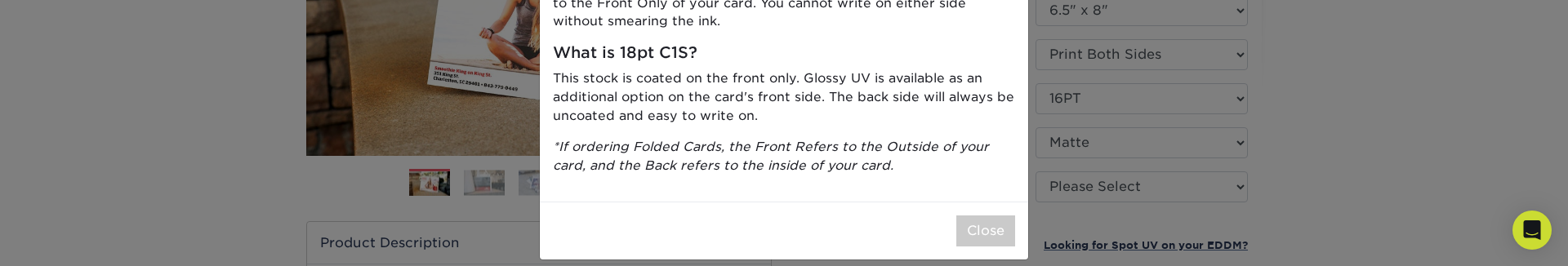
scroll to position [268, 0]
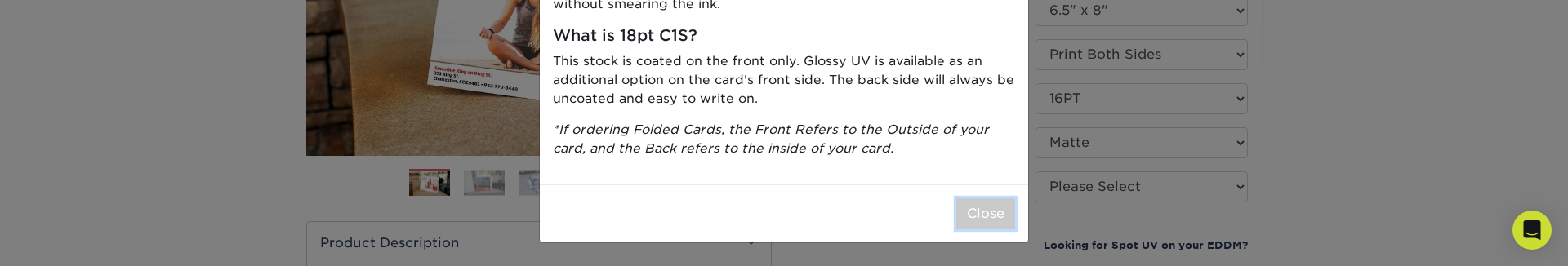
click at [972, 205] on button "Close" at bounding box center [986, 213] width 59 height 31
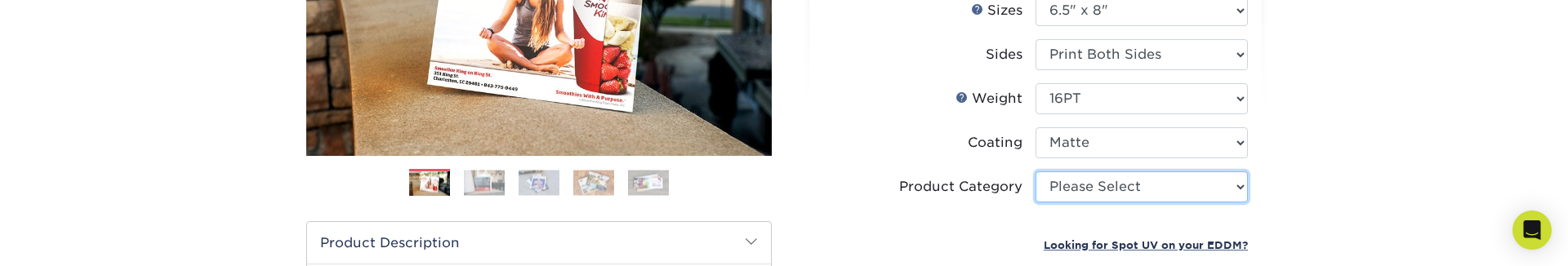
click at [1036, 171] on select "Please Select Postcards" at bounding box center [1142, 186] width 212 height 31
select select "9b7272e0-d6c8-4c3c-8e97-d3a1bcdab858"
click option "Postcards" at bounding box center [0, 0] width 0 height 0
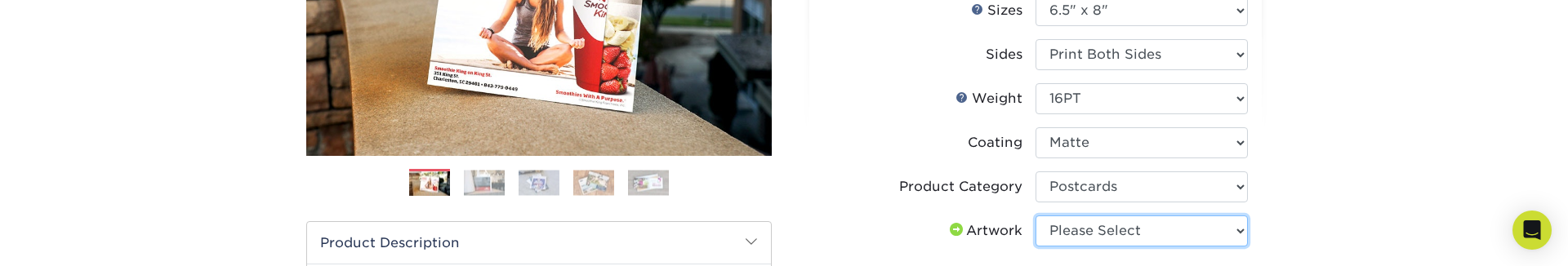
click at [1036, 215] on select "Please Select I will upload files I need a design - $150" at bounding box center [1142, 230] width 212 height 31
select select "upload"
click option "I will upload files" at bounding box center [0, 0] width 0 height 0
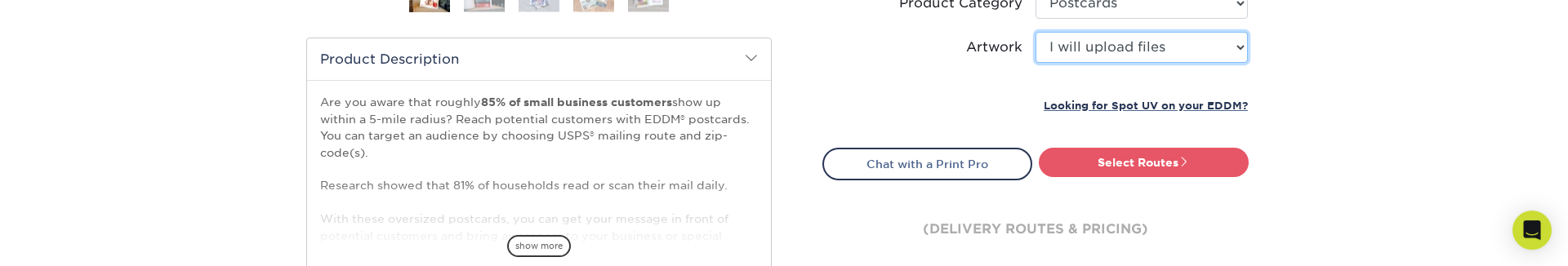
scroll to position [513, 0]
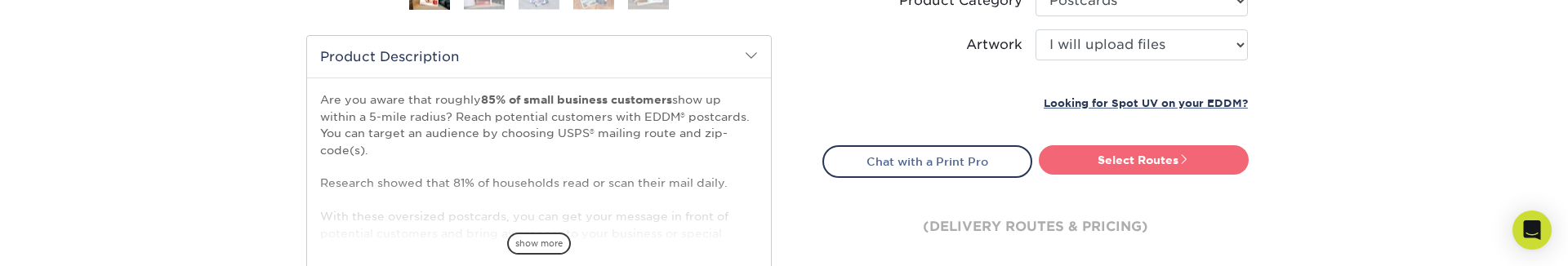
click at [1108, 162] on link "Select Routes" at bounding box center [1143, 160] width 210 height 30
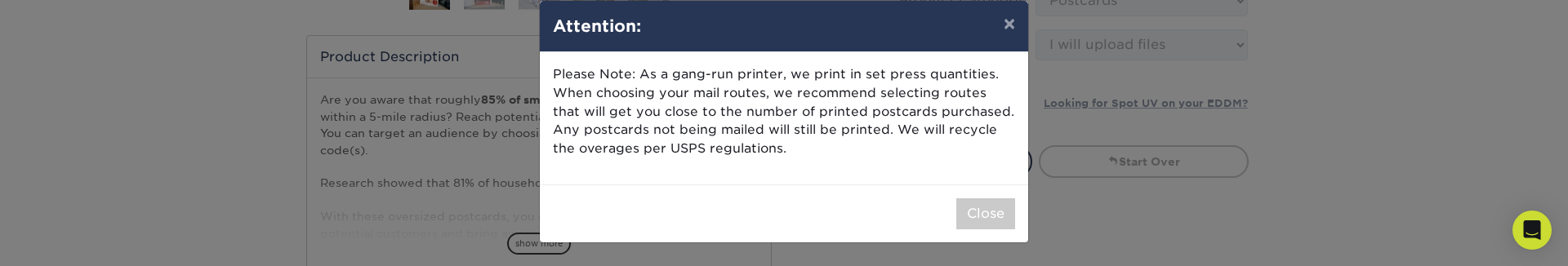
scroll to position [950, 0]
